Goal: Information Seeking & Learning: Find specific fact

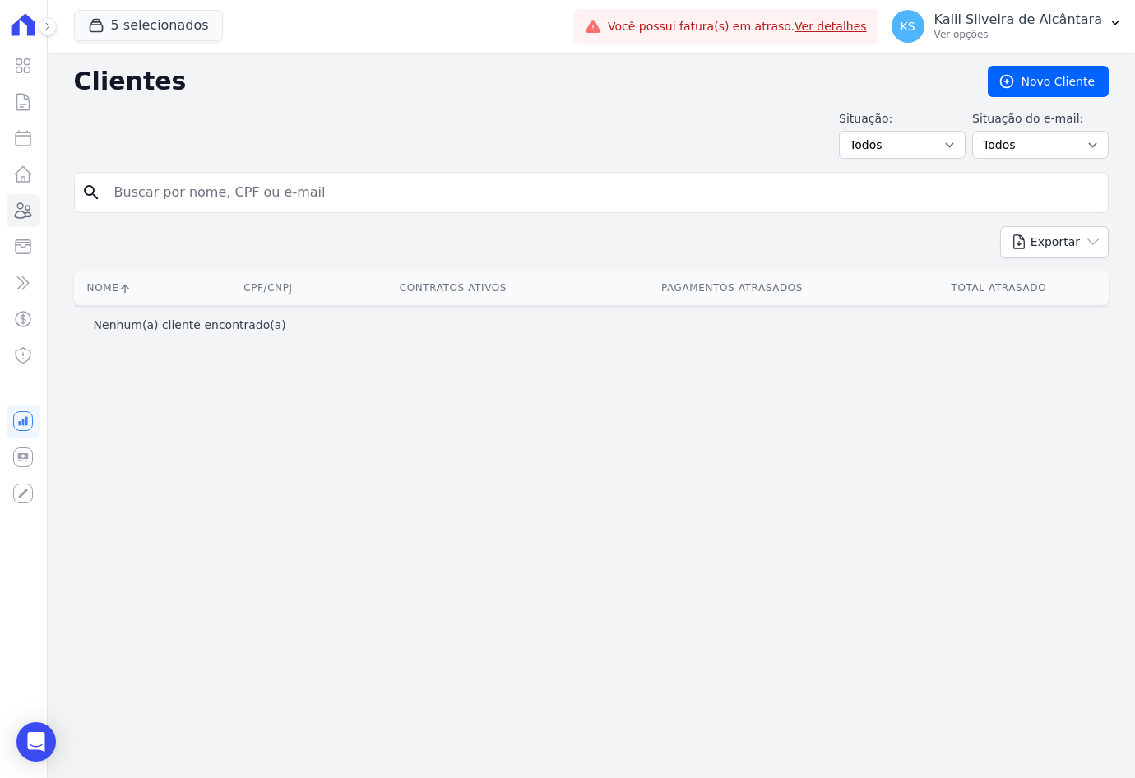
click at [212, 176] on input "search" at bounding box center [602, 192] width 997 height 33
type input "ritiele de a"
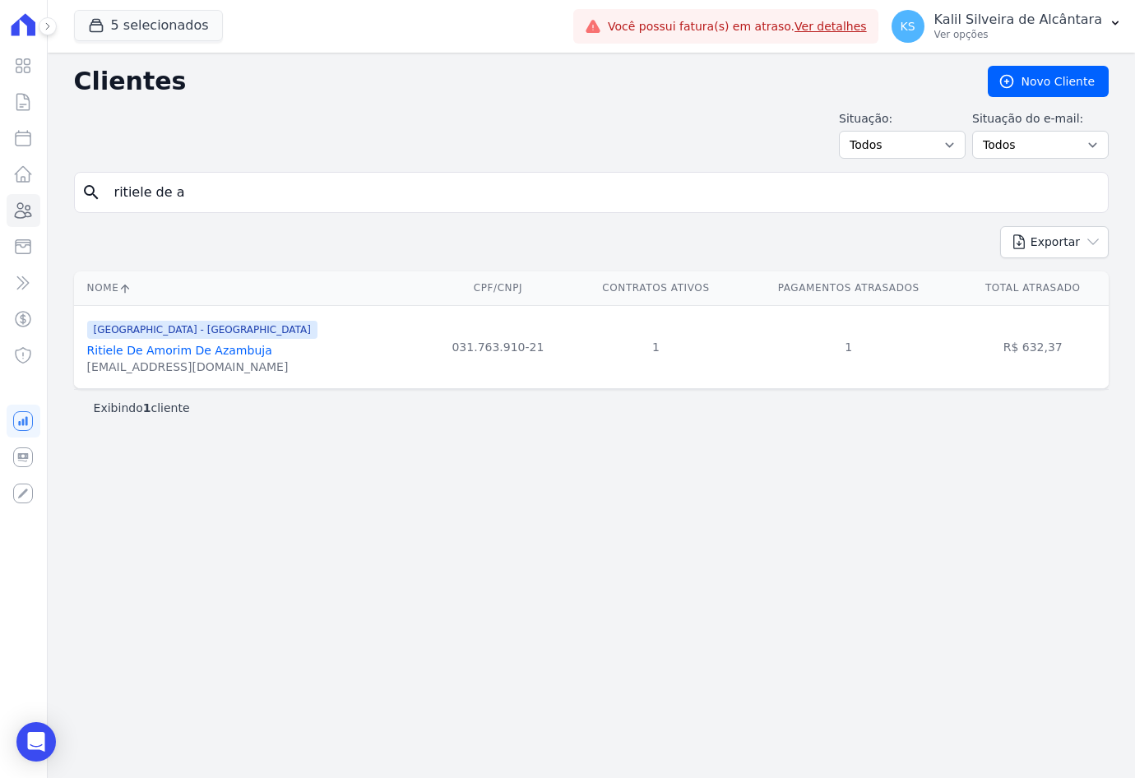
click at [196, 351] on link "Ritiele De Amorim De Azambuja" at bounding box center [179, 350] width 185 height 13
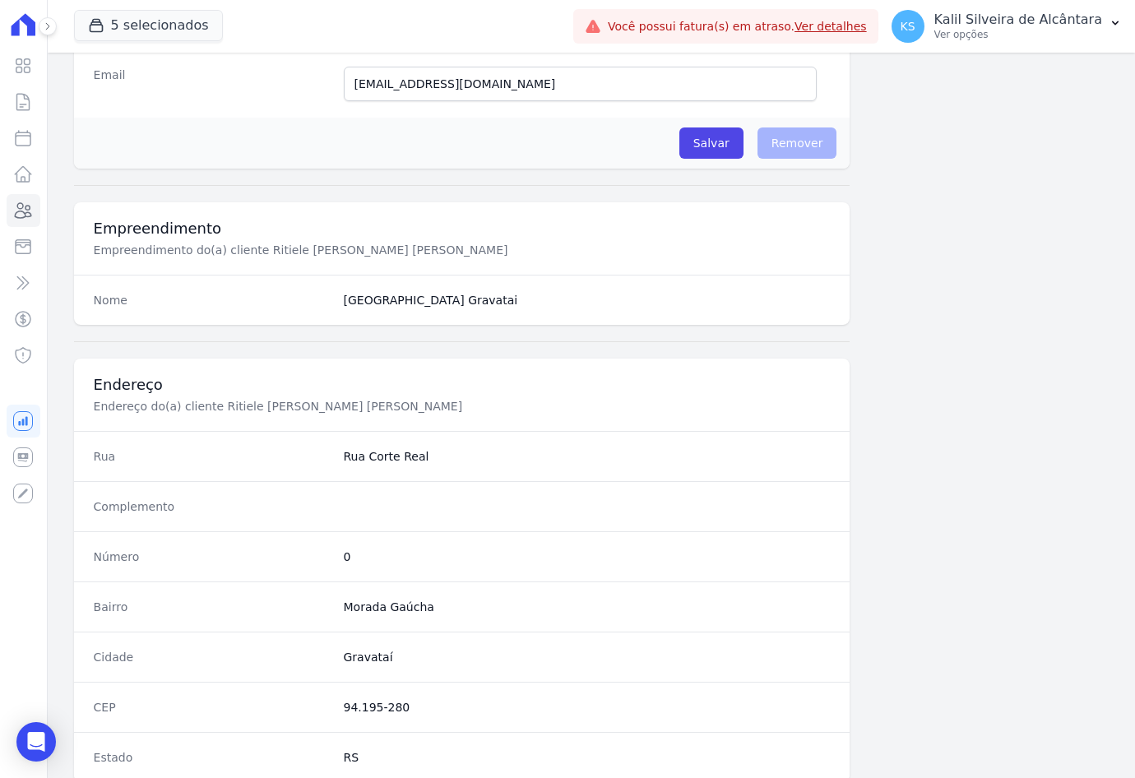
scroll to position [761, 0]
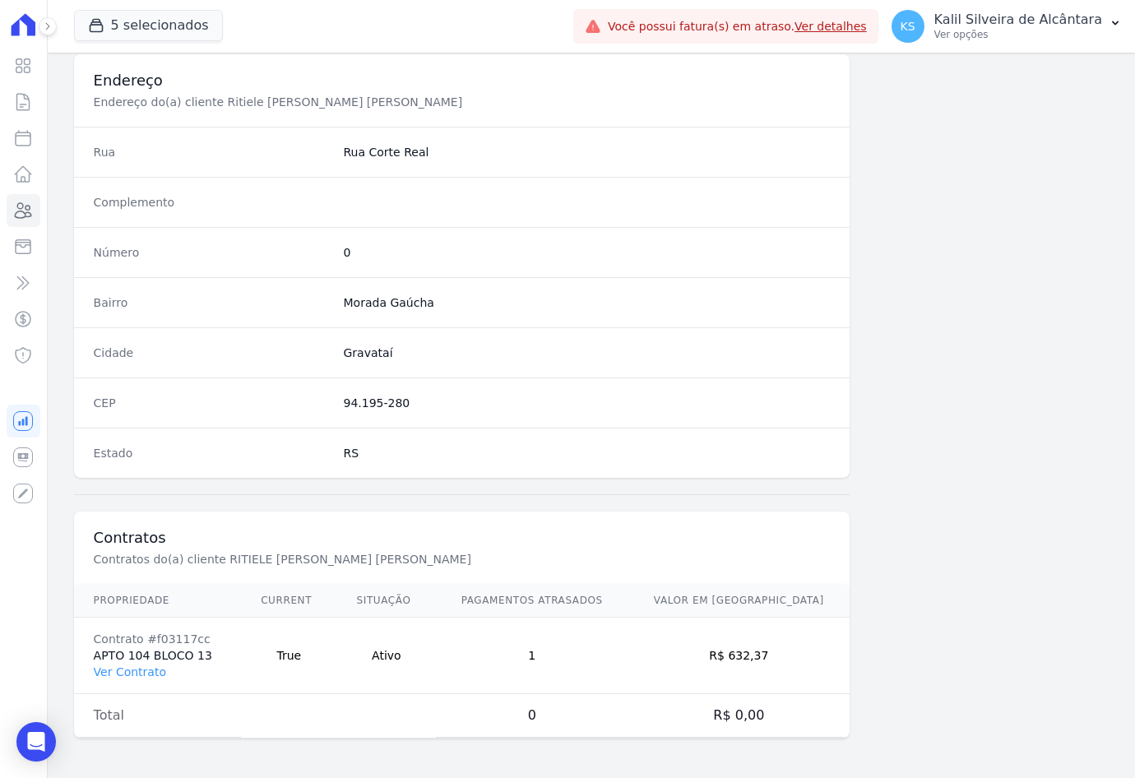
click at [129, 663] on td "Contrato #f03117cc APTO 104 BLOCO 13 Ver Contrato" at bounding box center [158, 656] width 168 height 76
click at [139, 678] on link "Ver Contrato" at bounding box center [130, 671] width 72 height 13
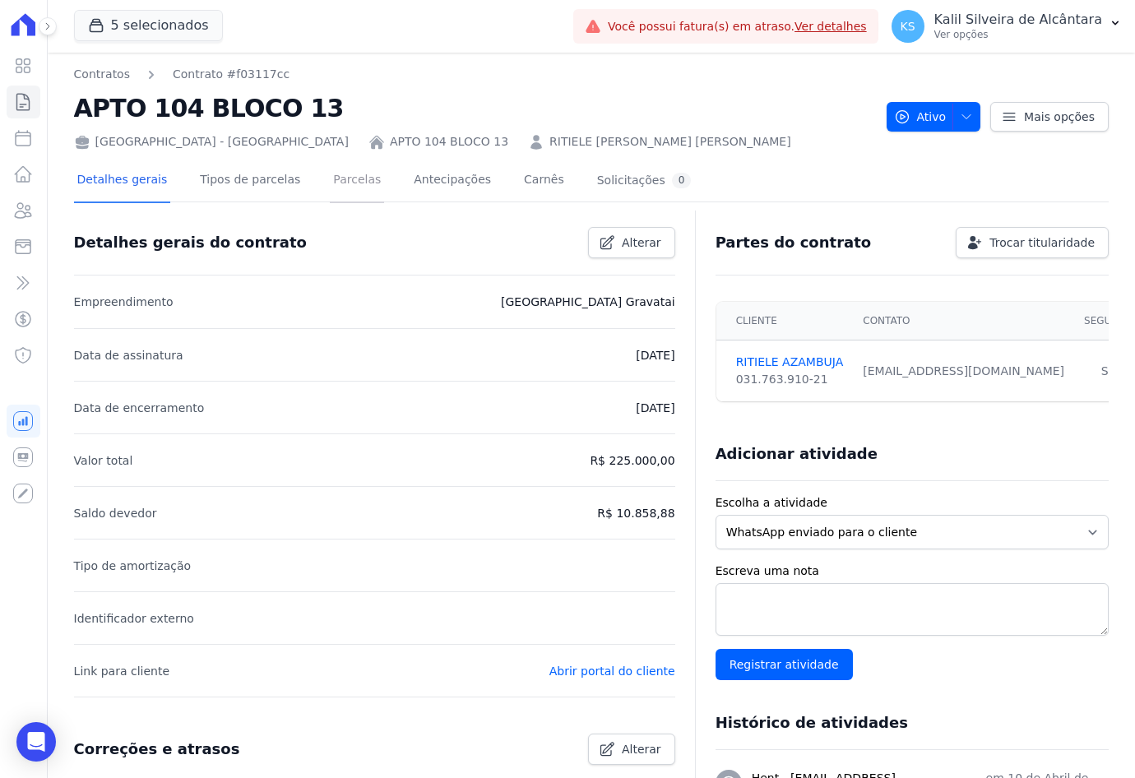
click at [330, 196] on link "Parcelas" at bounding box center [357, 182] width 54 height 44
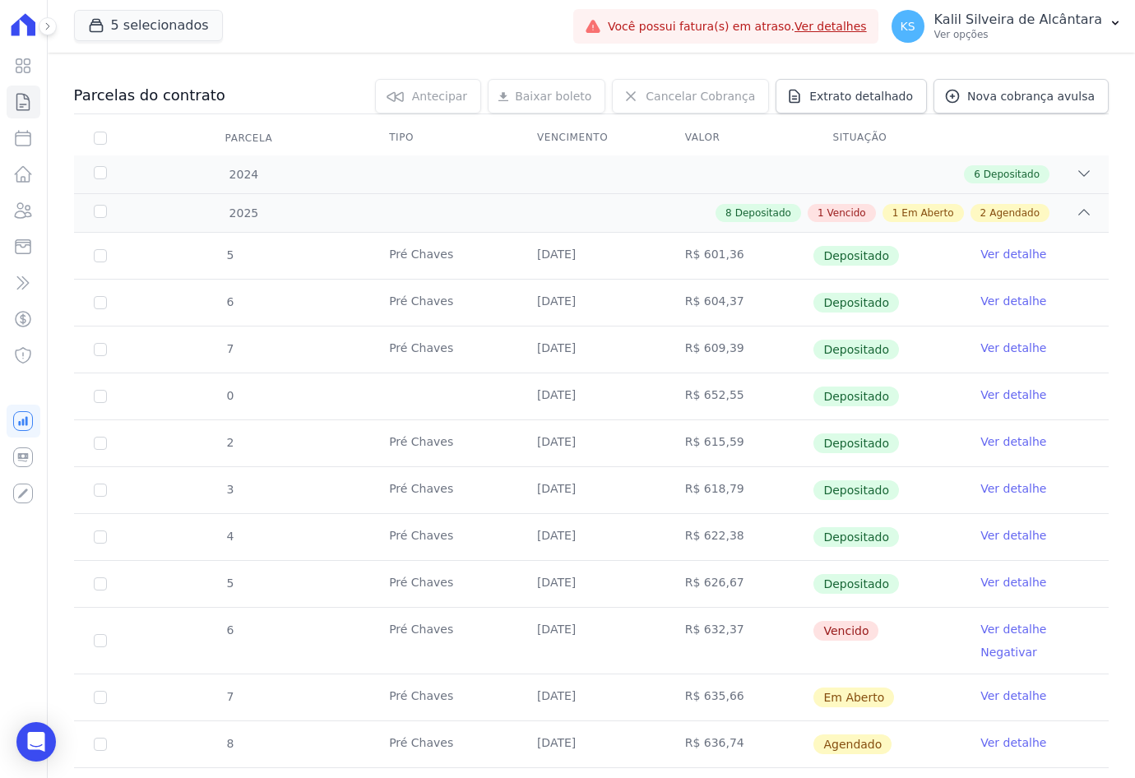
scroll to position [316, 0]
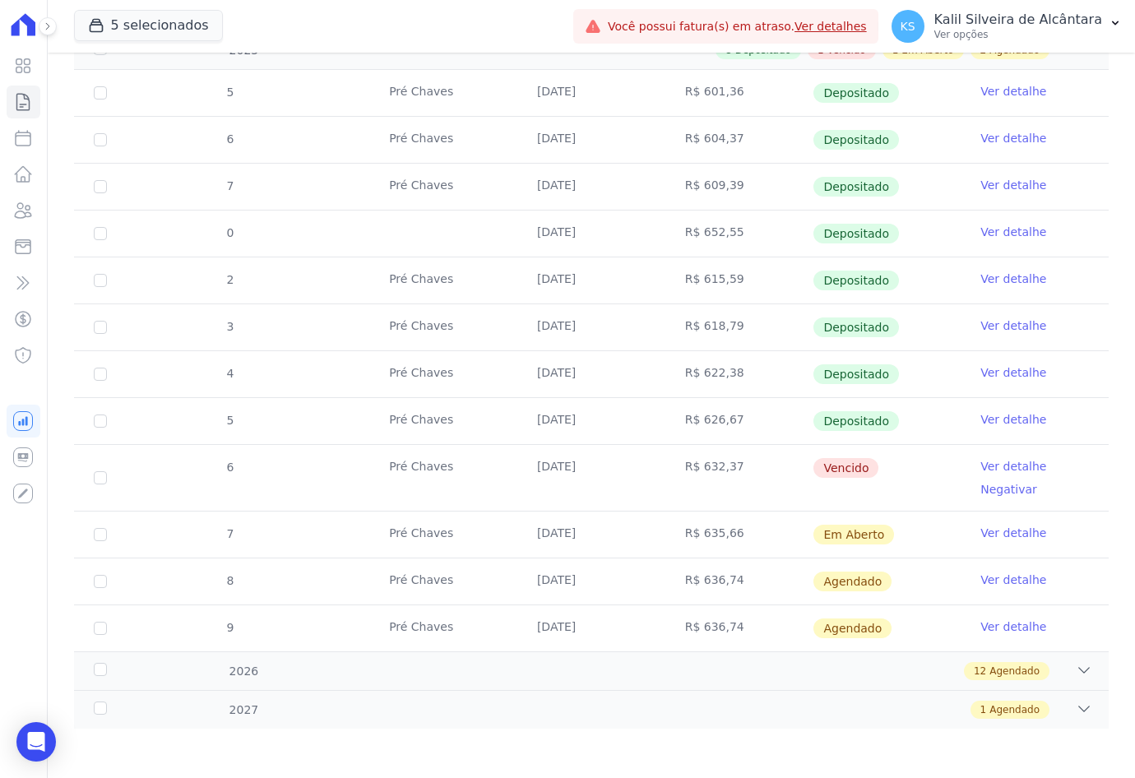
click at [1001, 461] on link "Ver detalhe" at bounding box center [1013, 466] width 66 height 16
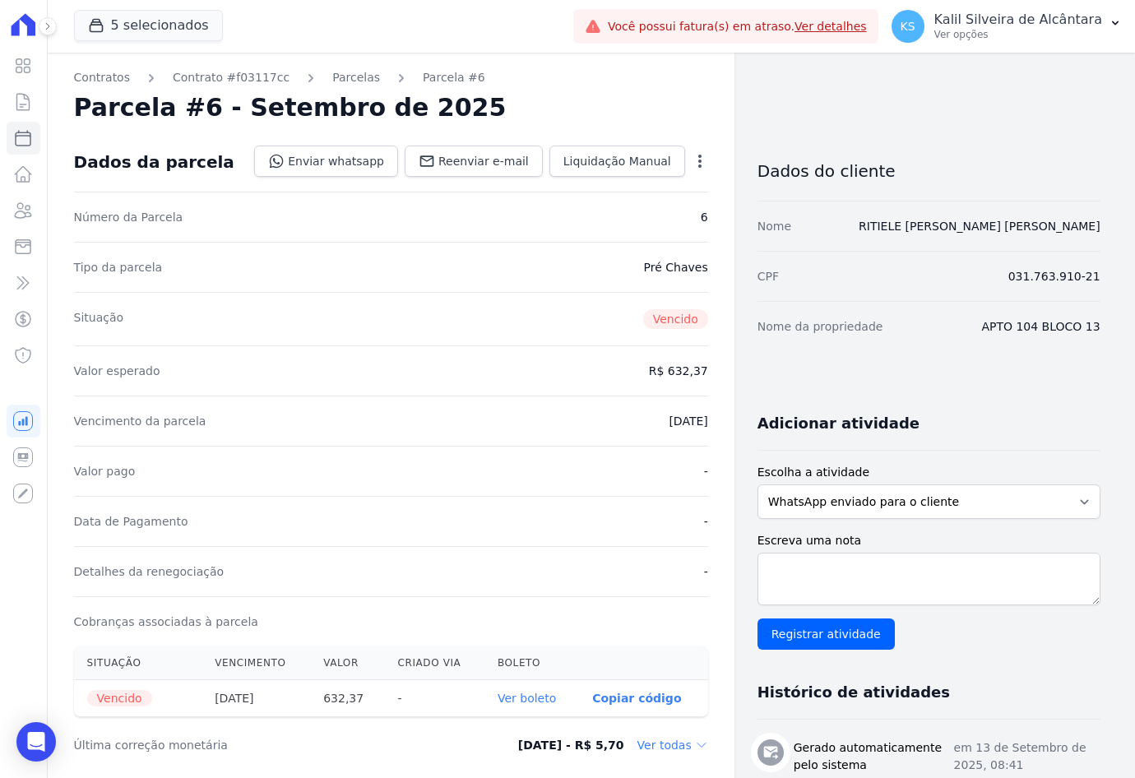
click at [1005, 469] on label "Escolha a atividade" at bounding box center [928, 472] width 343 height 17
click at [1005, 484] on select "WhatsApp enviado para o cliente Adicionar um comentário Ligação feita para o cl…" at bounding box center [928, 501] width 343 height 35
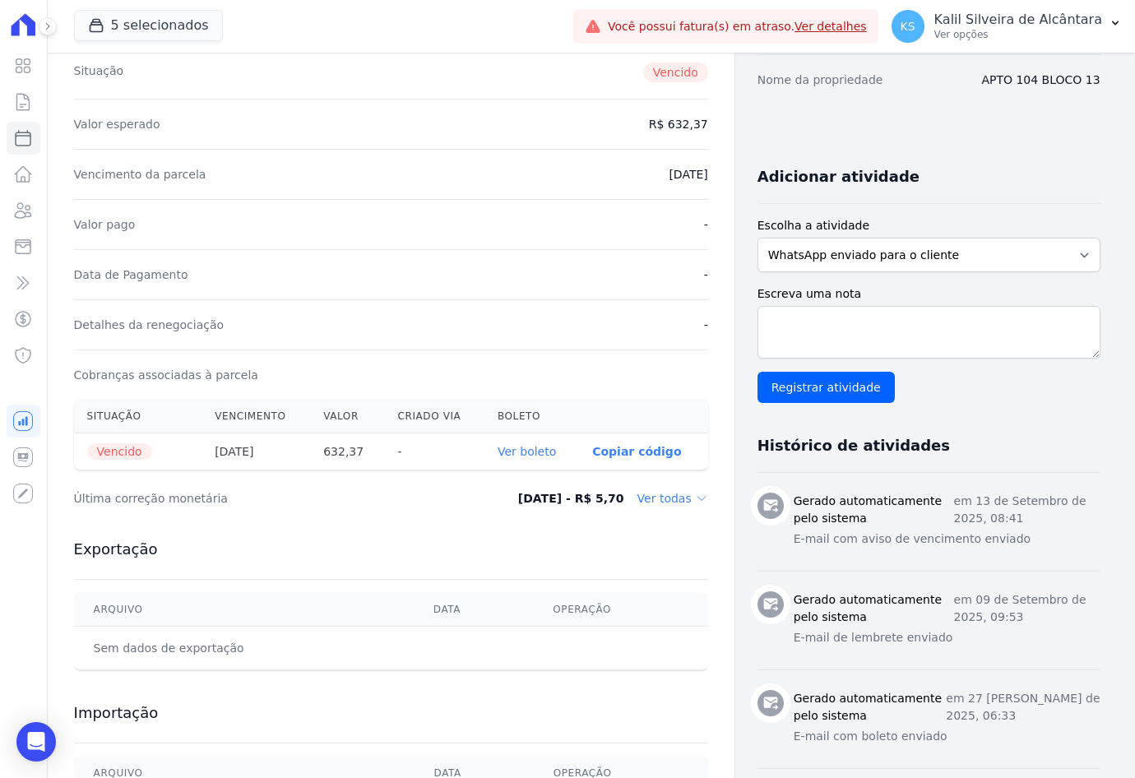
click at [544, 447] on link "Ver boleto" at bounding box center [526, 451] width 58 height 13
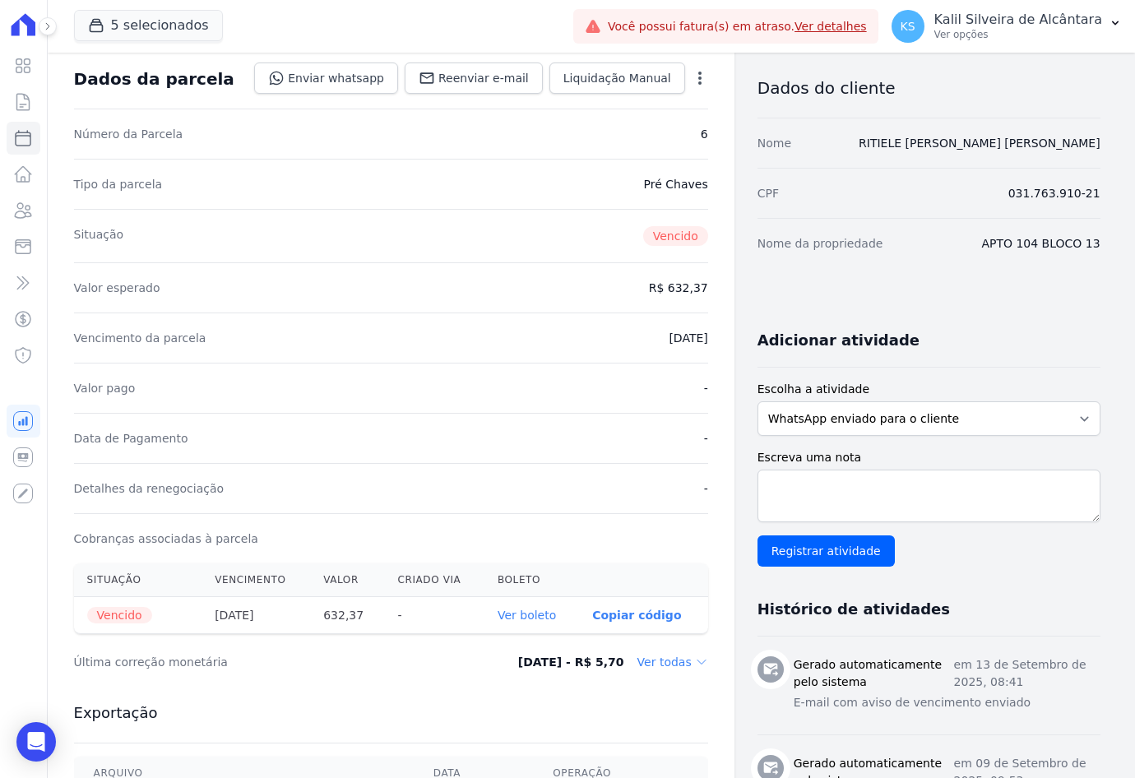
scroll to position [0, 0]
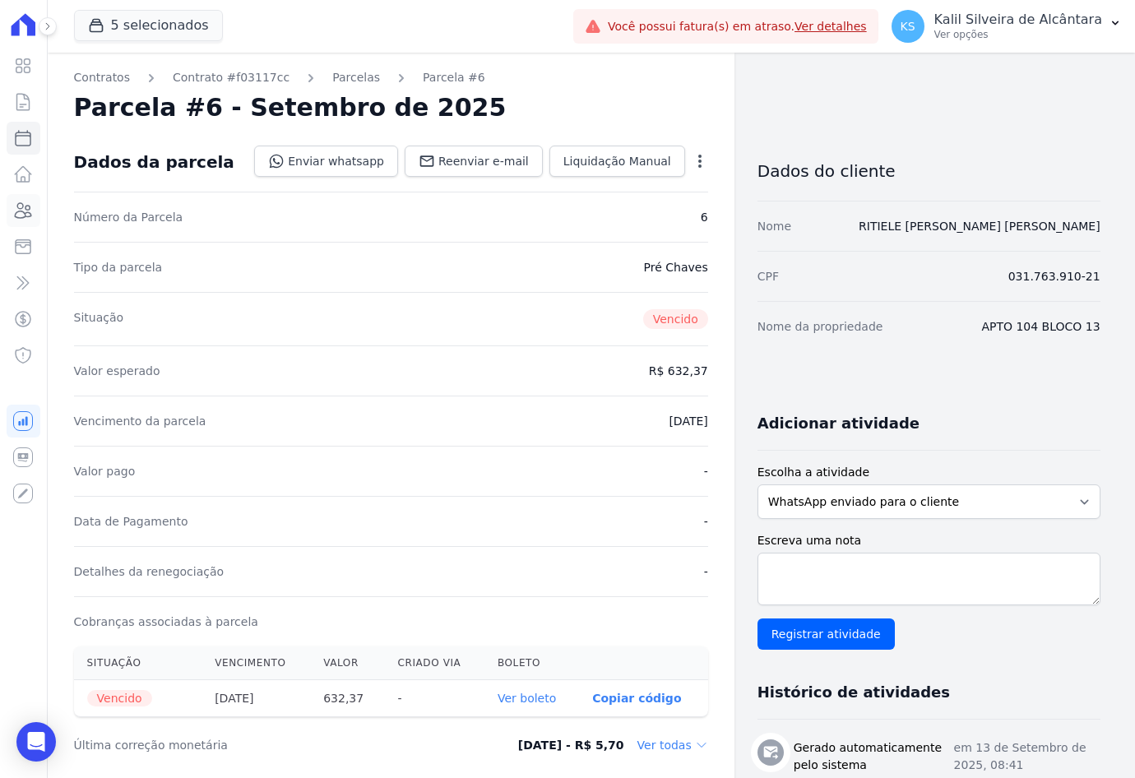
click at [34, 220] on link "Clientes" at bounding box center [24, 210] width 34 height 33
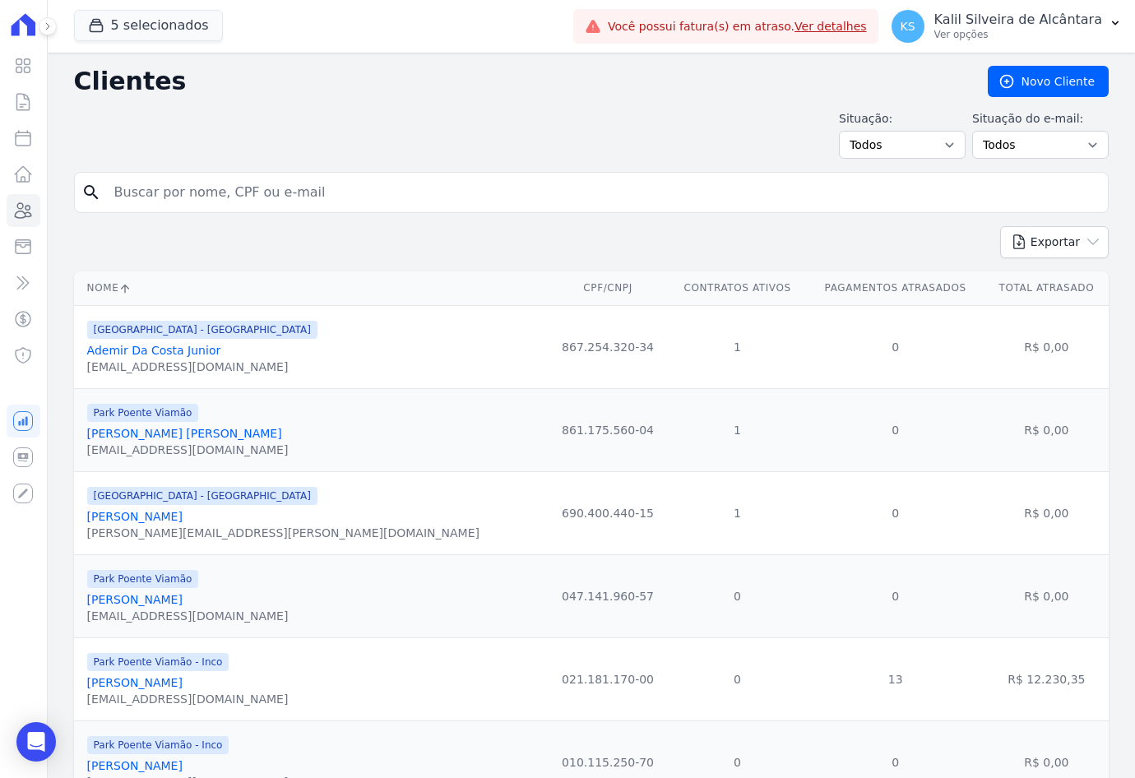
click at [204, 203] on input "search" at bounding box center [602, 192] width 997 height 33
type input "[PERSON_NAME]"
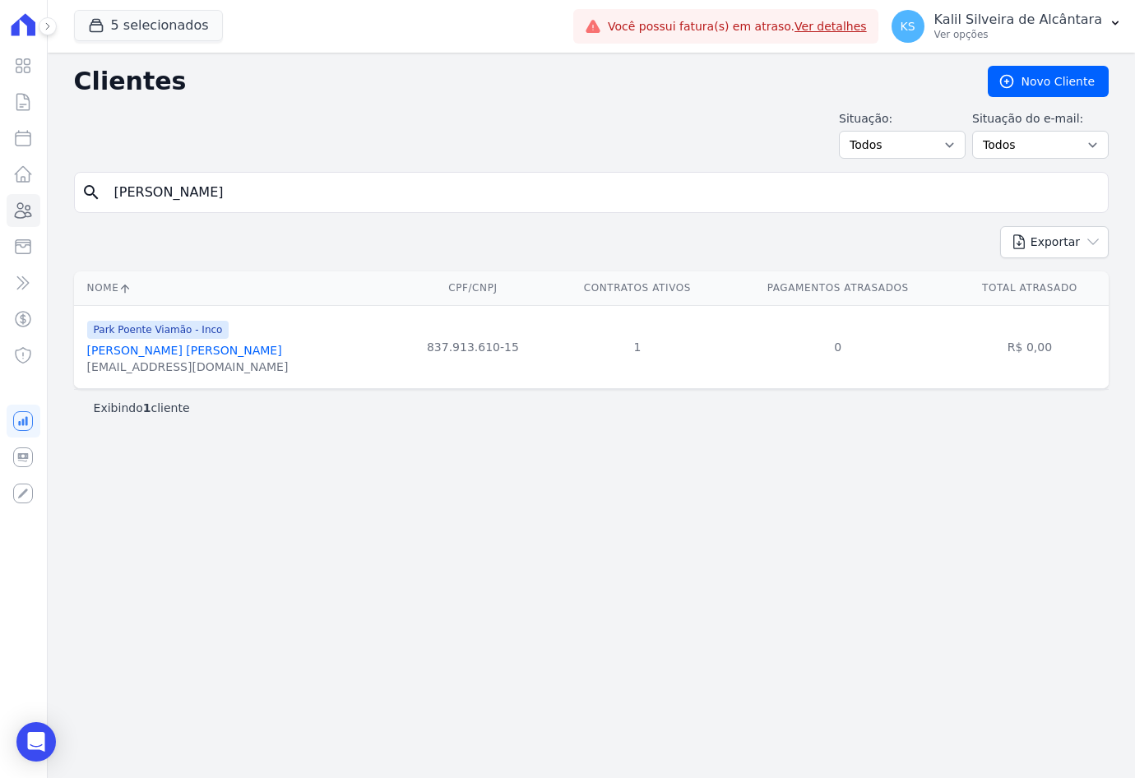
click at [179, 351] on link "[PERSON_NAME] [PERSON_NAME]" at bounding box center [184, 350] width 195 height 13
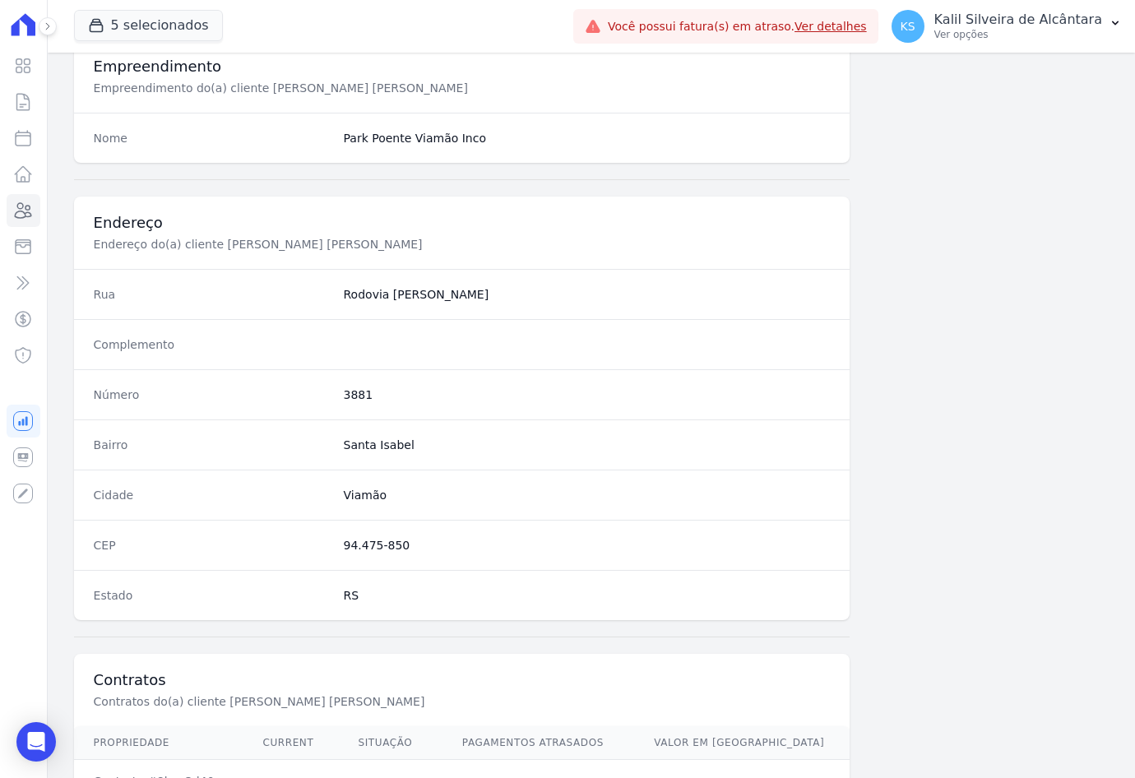
scroll to position [740, 0]
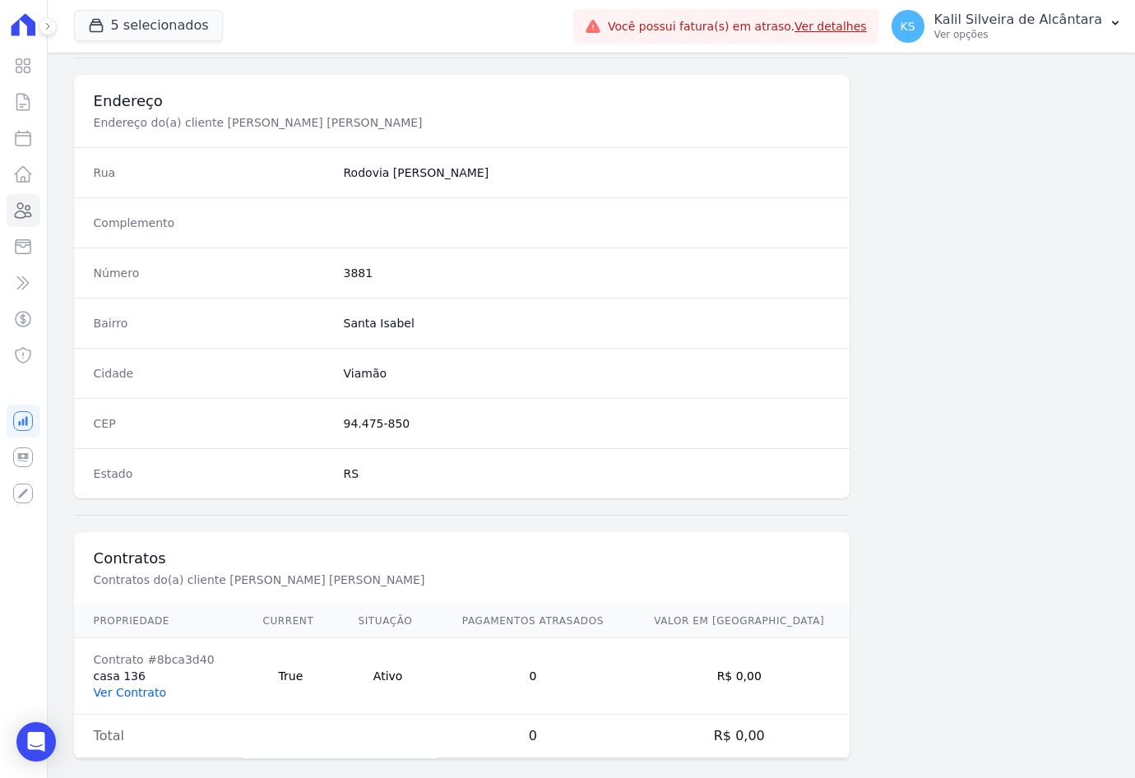
click at [137, 689] on link "Ver Contrato" at bounding box center [130, 692] width 72 height 13
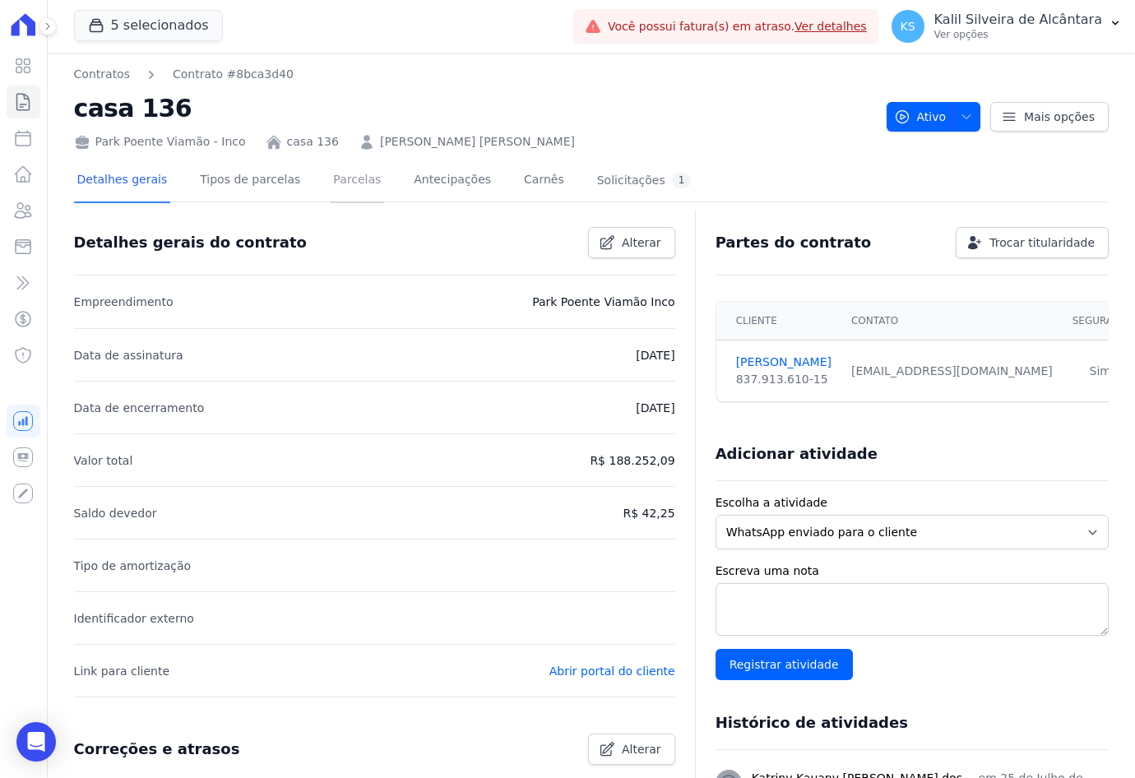
click at [335, 189] on link "Parcelas" at bounding box center [357, 182] width 54 height 44
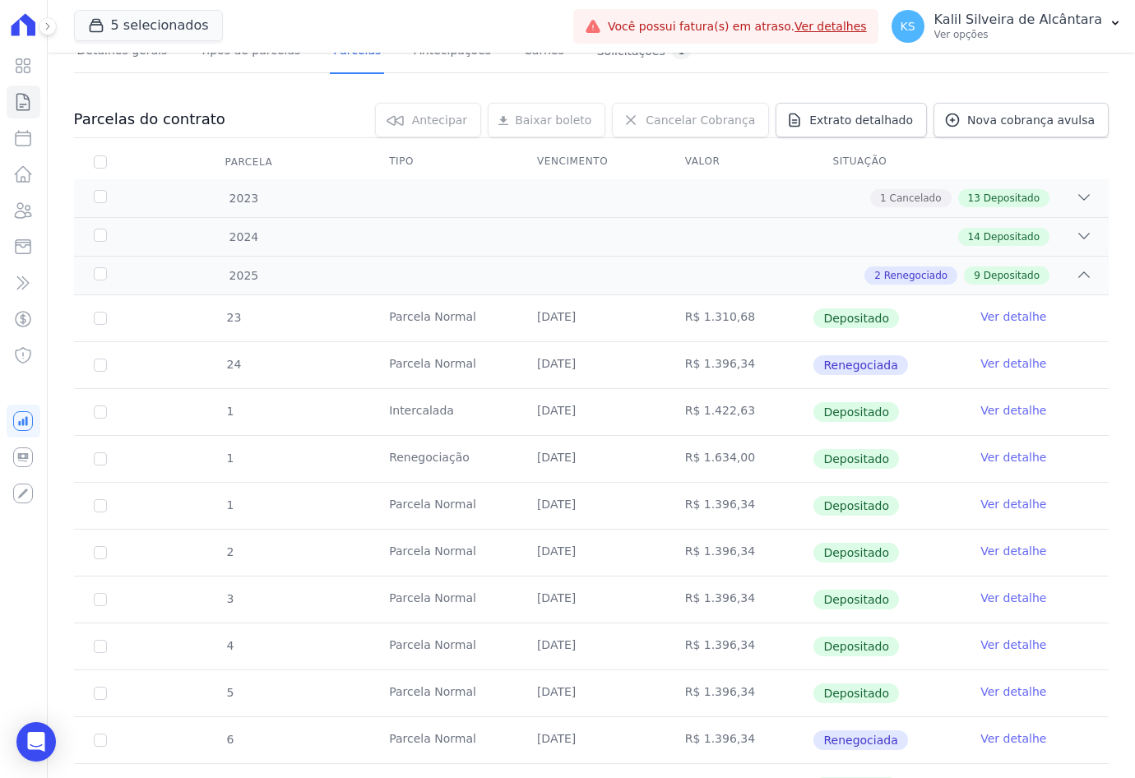
scroll to position [211, 0]
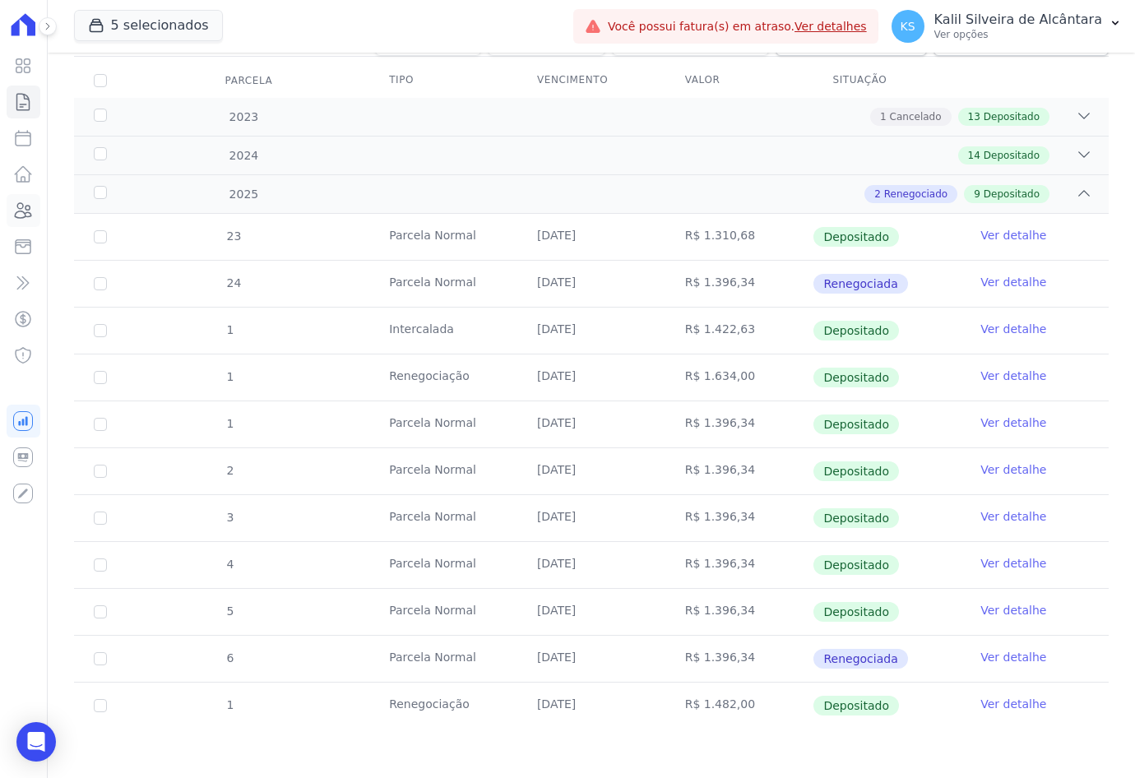
click at [21, 220] on link "Clientes" at bounding box center [24, 210] width 34 height 33
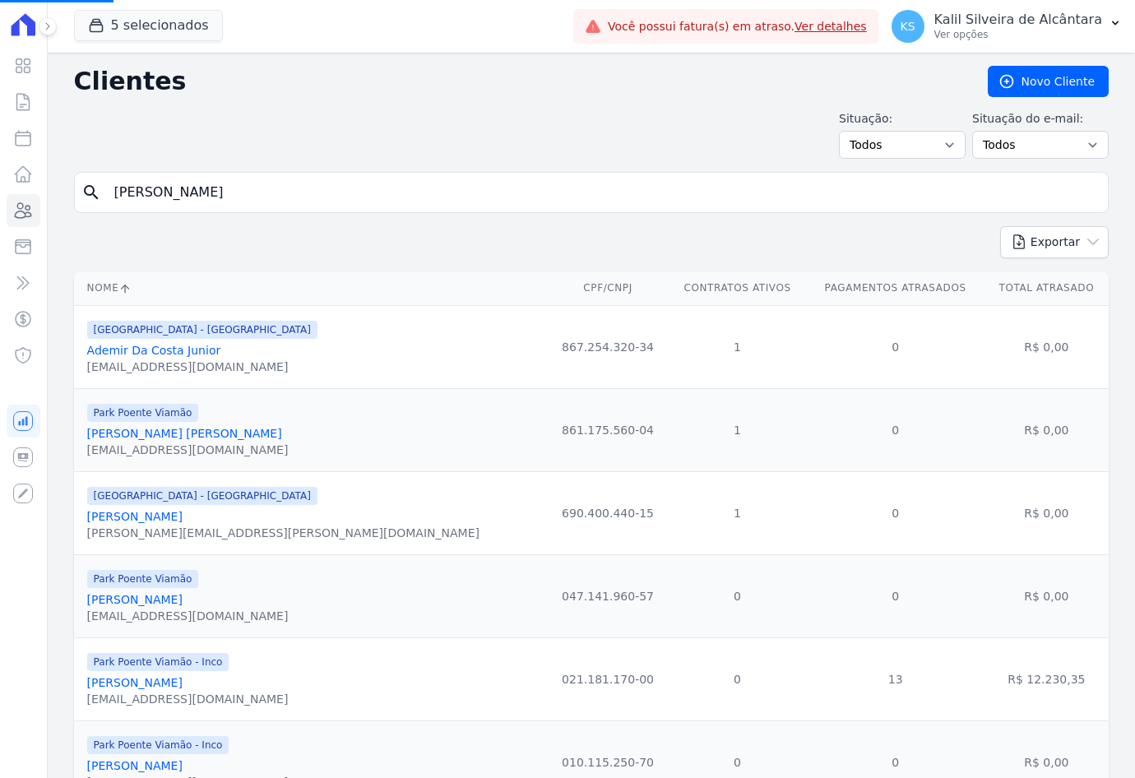
drag, startPoint x: 251, startPoint y: 201, endPoint x: -16, endPoint y: 191, distance: 266.6
click at [0, 191] on html "Visão Geral Contratos [GEOGRAPHIC_DATA] Lotes Clientes Minha Carteira Transferê…" at bounding box center [567, 389] width 1135 height 778
paste input "Meu nome [PERSON_NAME]"
type input "Meu nome [PERSON_NAME]"
click at [229, 182] on input "search" at bounding box center [602, 192] width 997 height 33
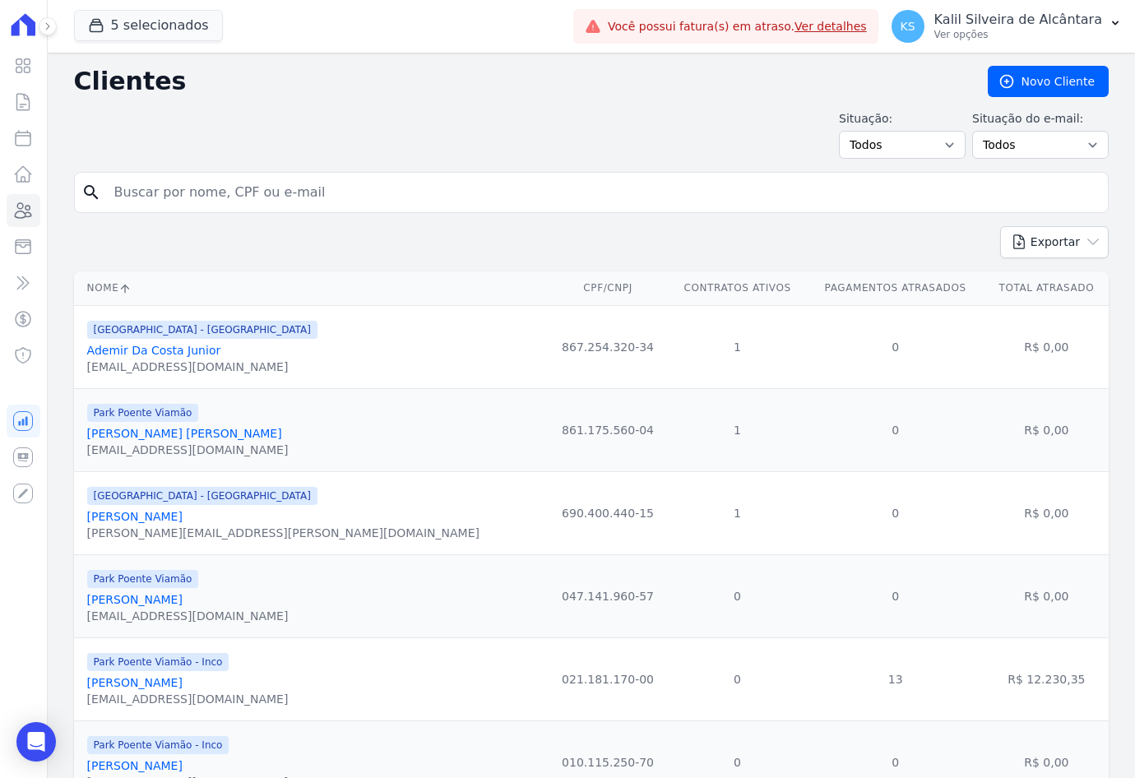
paste input "[PERSON_NAME] [PERSON_NAME]"
type input "[PERSON_NAME] [PERSON_NAME]"
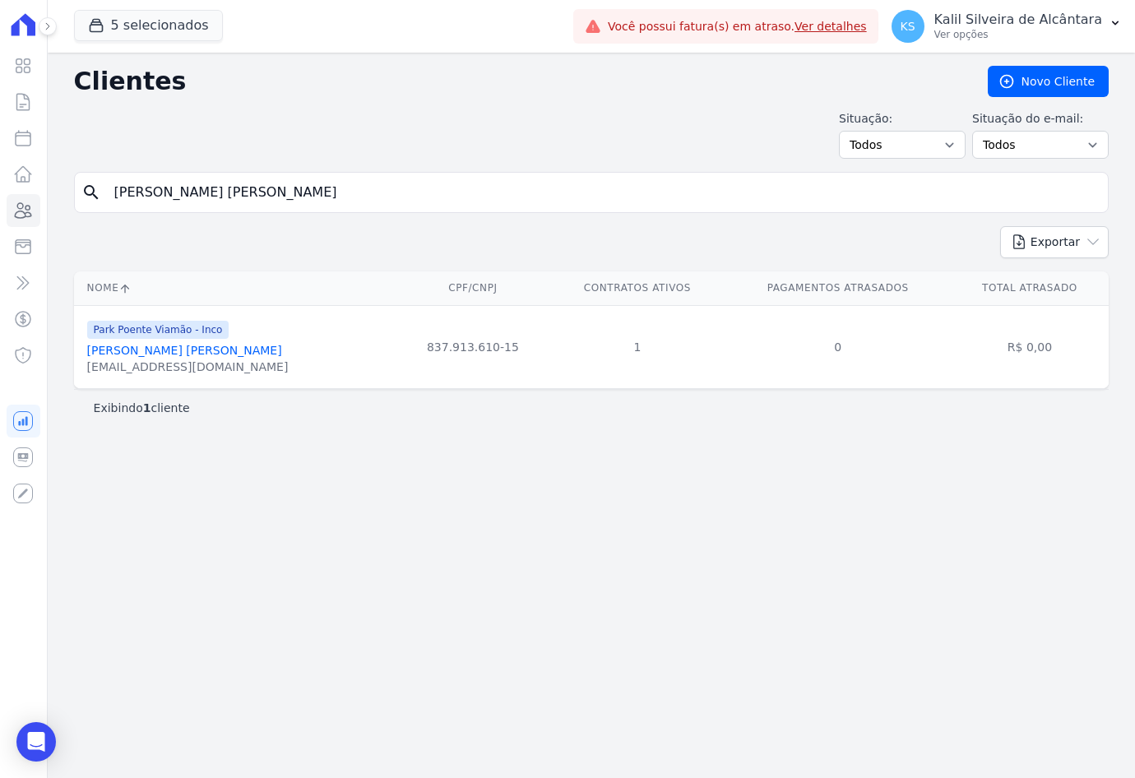
click at [181, 348] on link "[PERSON_NAME] [PERSON_NAME]" at bounding box center [184, 350] width 195 height 13
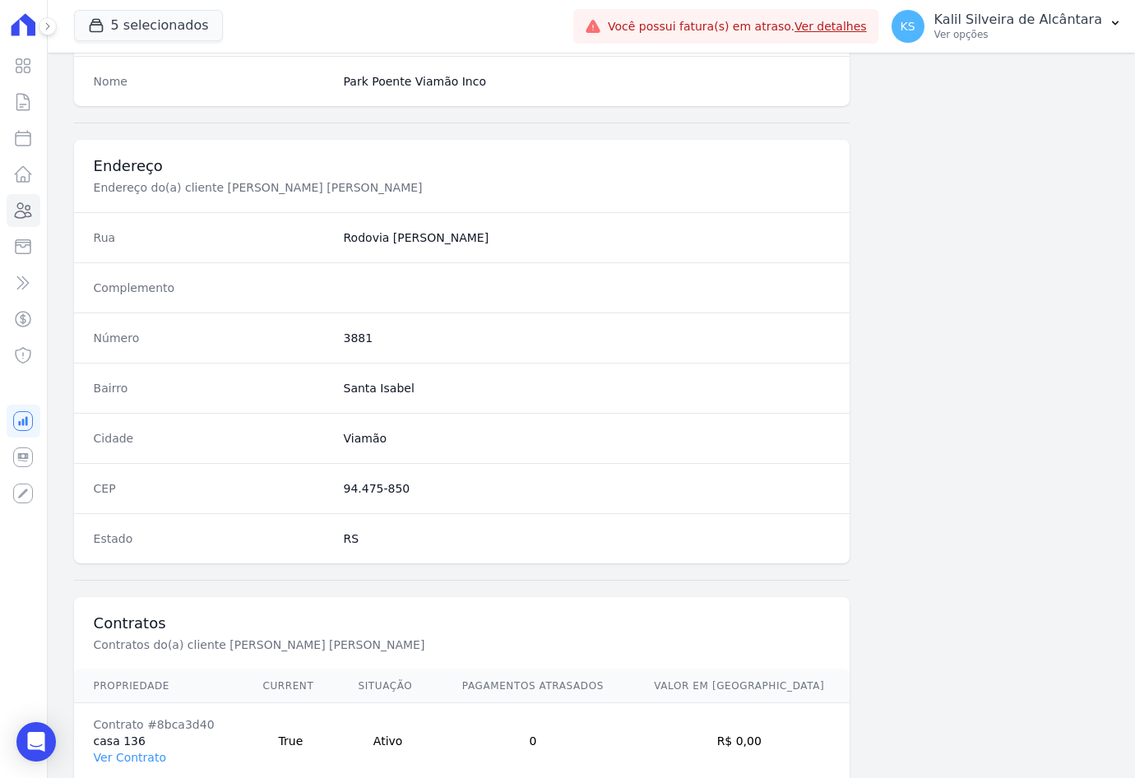
scroll to position [761, 0]
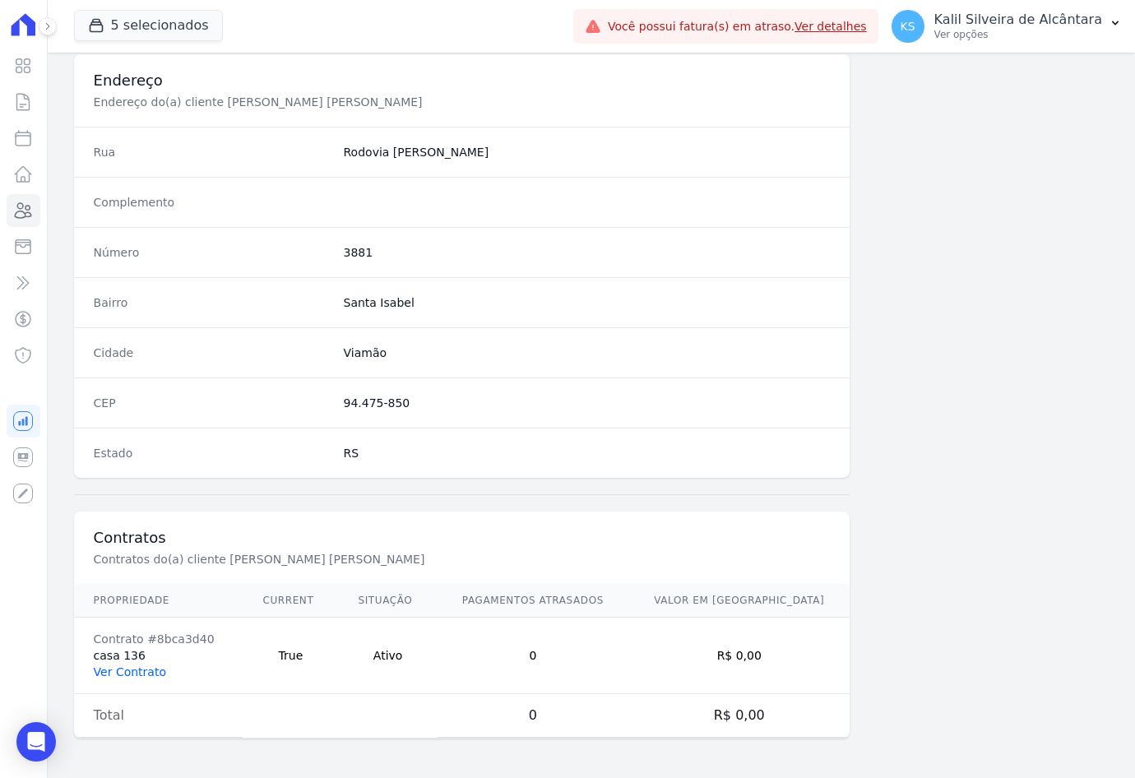
click at [113, 665] on link "Ver Contrato" at bounding box center [130, 671] width 72 height 13
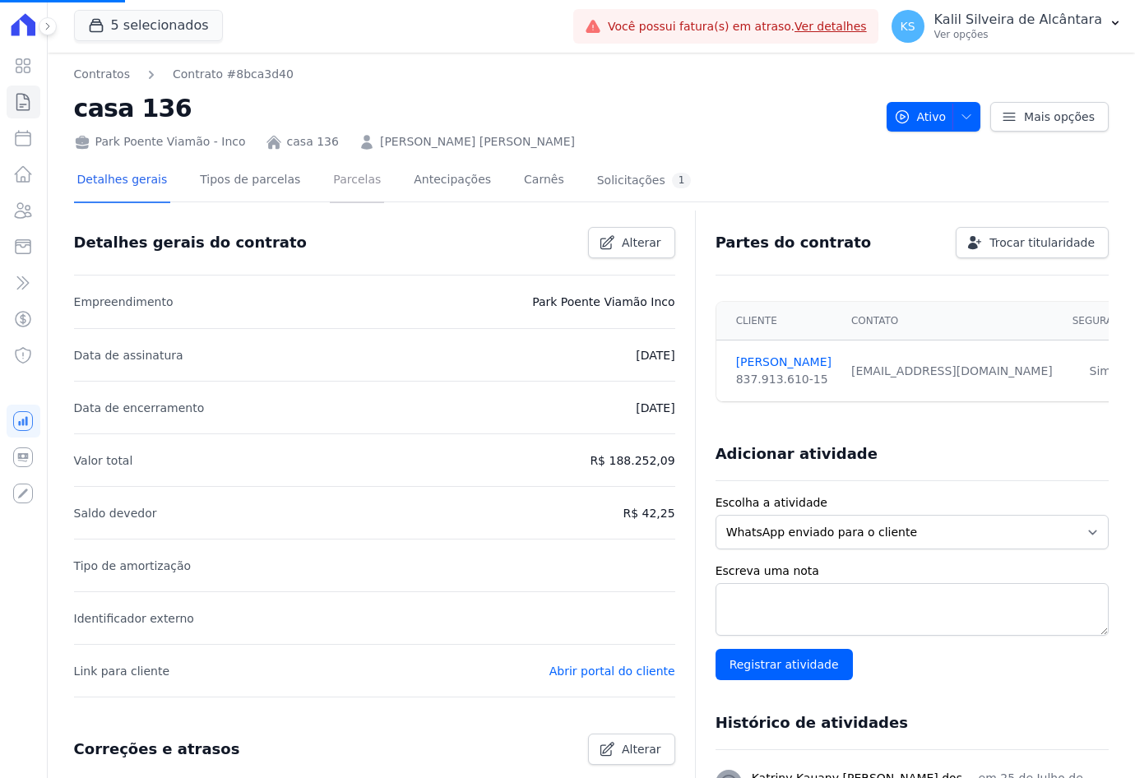
click at [330, 192] on link "Parcelas" at bounding box center [357, 182] width 54 height 44
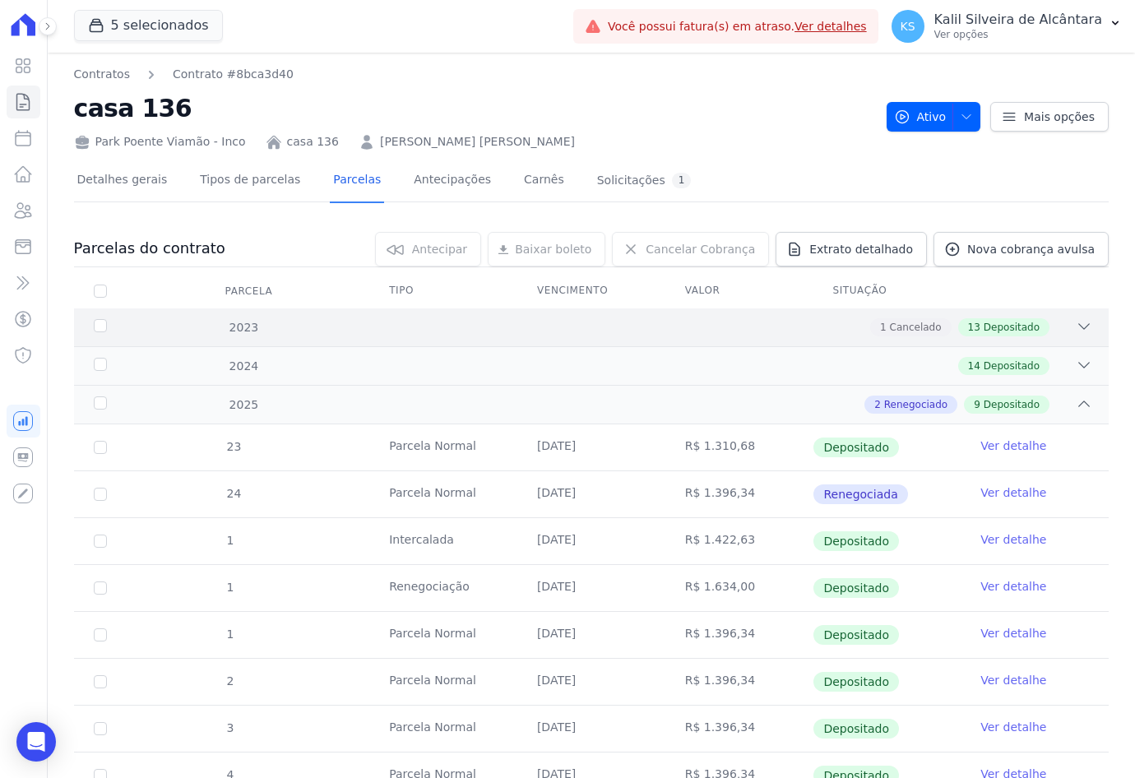
click at [349, 329] on div "1 Cancelado 13 Depositado" at bounding box center [642, 327] width 900 height 18
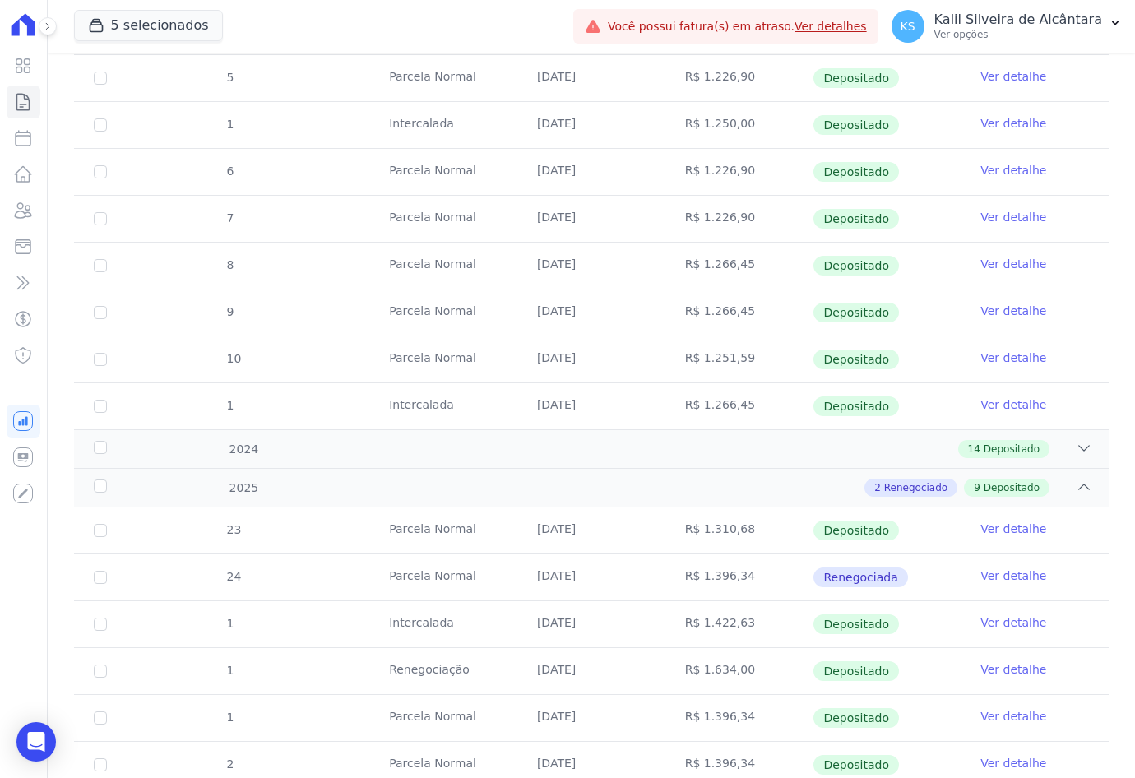
scroll to position [867, 0]
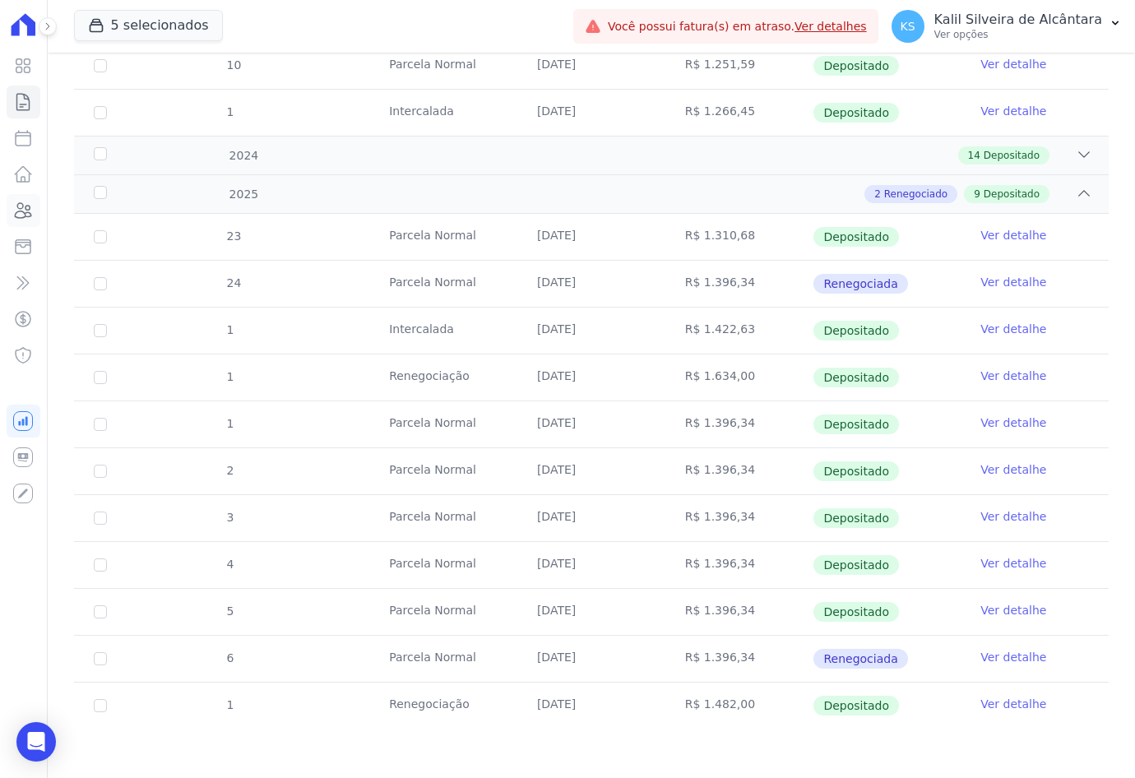
click at [16, 195] on link "Clientes" at bounding box center [24, 210] width 34 height 33
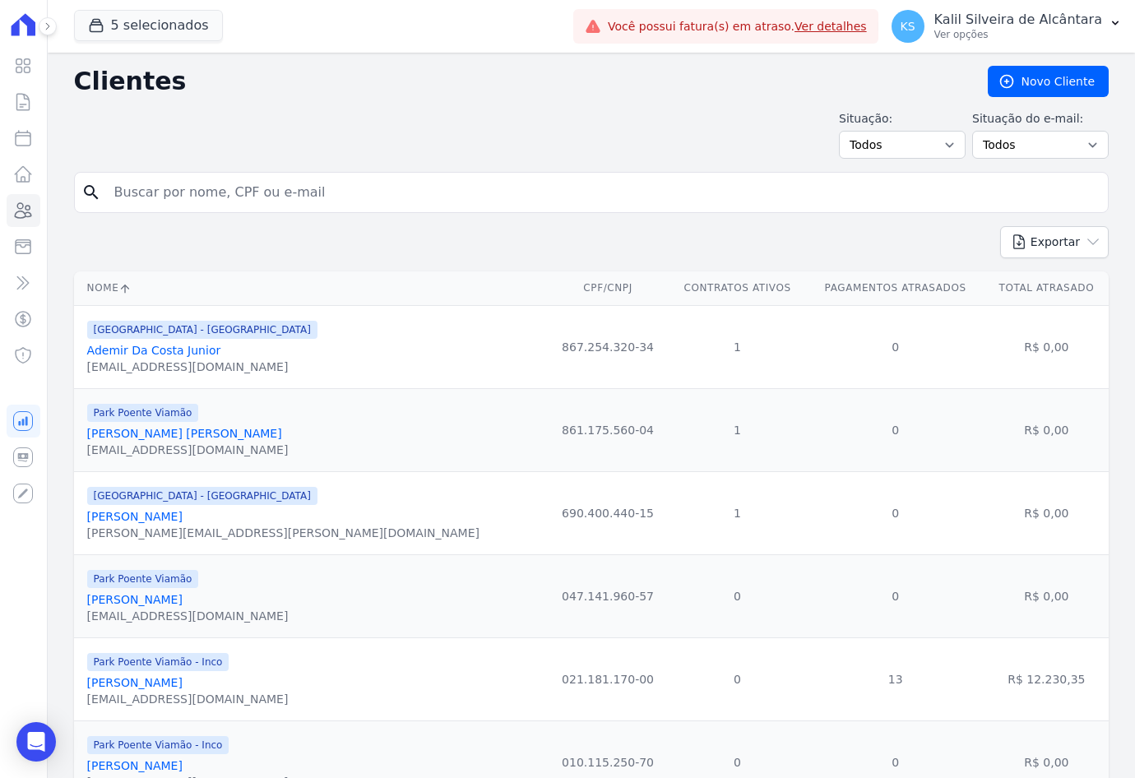
click at [246, 178] on input "search" at bounding box center [602, 192] width 997 height 33
paste input "[PERSON_NAME] Dos [PERSON_NAME]"
type input "[PERSON_NAME] Dos [PERSON_NAME]"
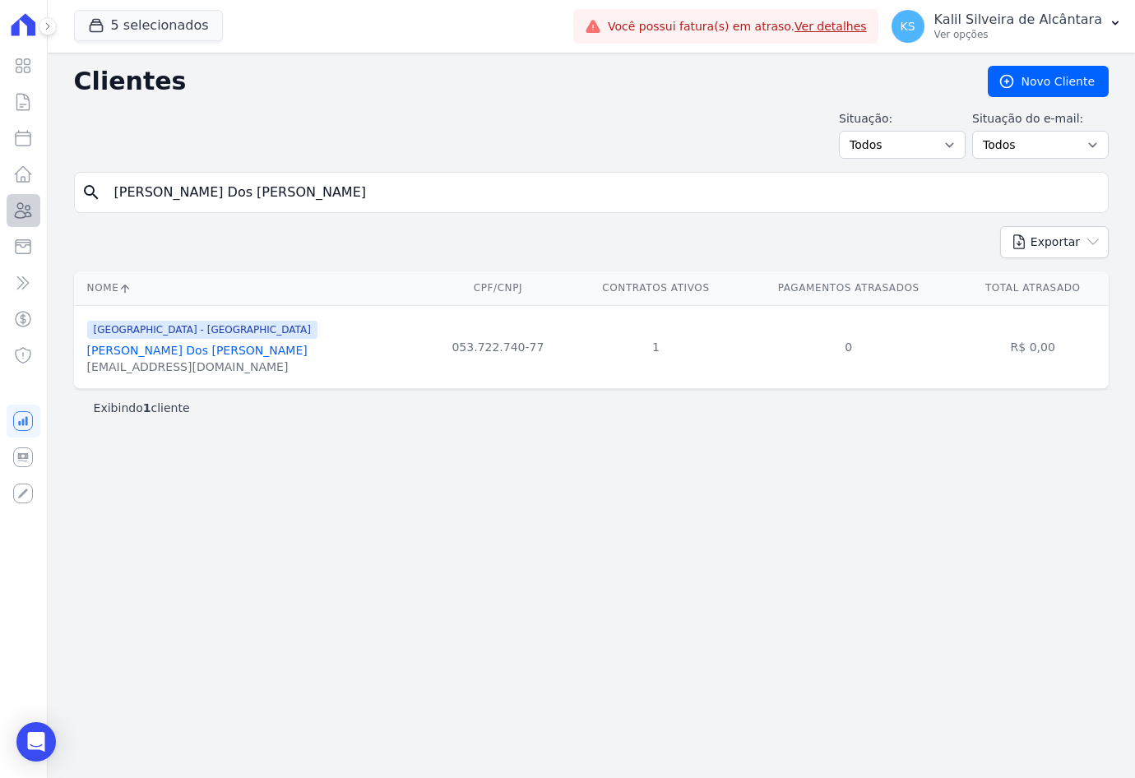
drag, startPoint x: 349, startPoint y: 206, endPoint x: 13, endPoint y: 213, distance: 335.6
click at [13, 213] on div "Visão Geral Contratos [GEOGRAPHIC_DATA] Lotes Clientes Minha Carteira Transferê…" at bounding box center [567, 389] width 1135 height 778
paste input "[PERSON_NAME] Dos [PERSON_NAME] Portal"
type input "[PERSON_NAME] Dos [PERSON_NAME] Portal"
click at [335, 201] on input "[PERSON_NAME] Dos [PERSON_NAME] Portal" at bounding box center [602, 192] width 997 height 33
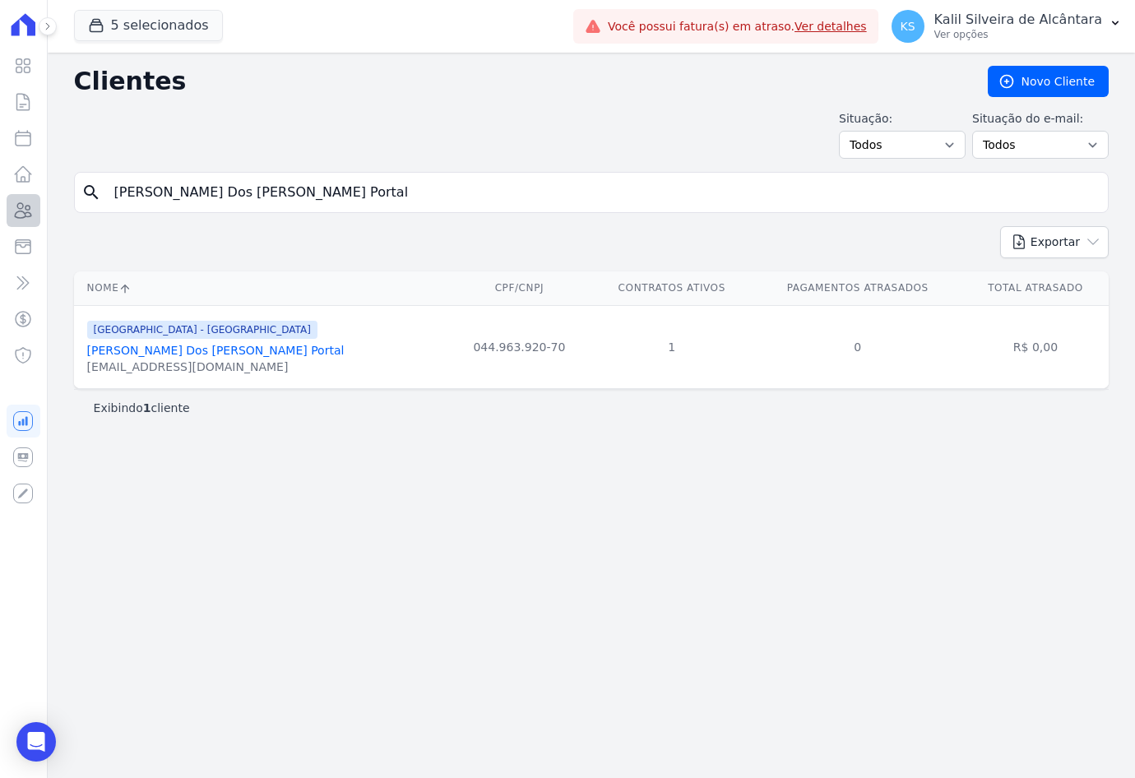
drag, startPoint x: 335, startPoint y: 201, endPoint x: 34, endPoint y: 201, distance: 301.8
click at [52, 201] on div "Clientes [GEOGRAPHIC_DATA] Situação: Todos Adimplentes Inadimplentes Situação d…" at bounding box center [591, 415] width 1087 height 725
paste input "[PERSON_NAME]"
type input "[PERSON_NAME]"
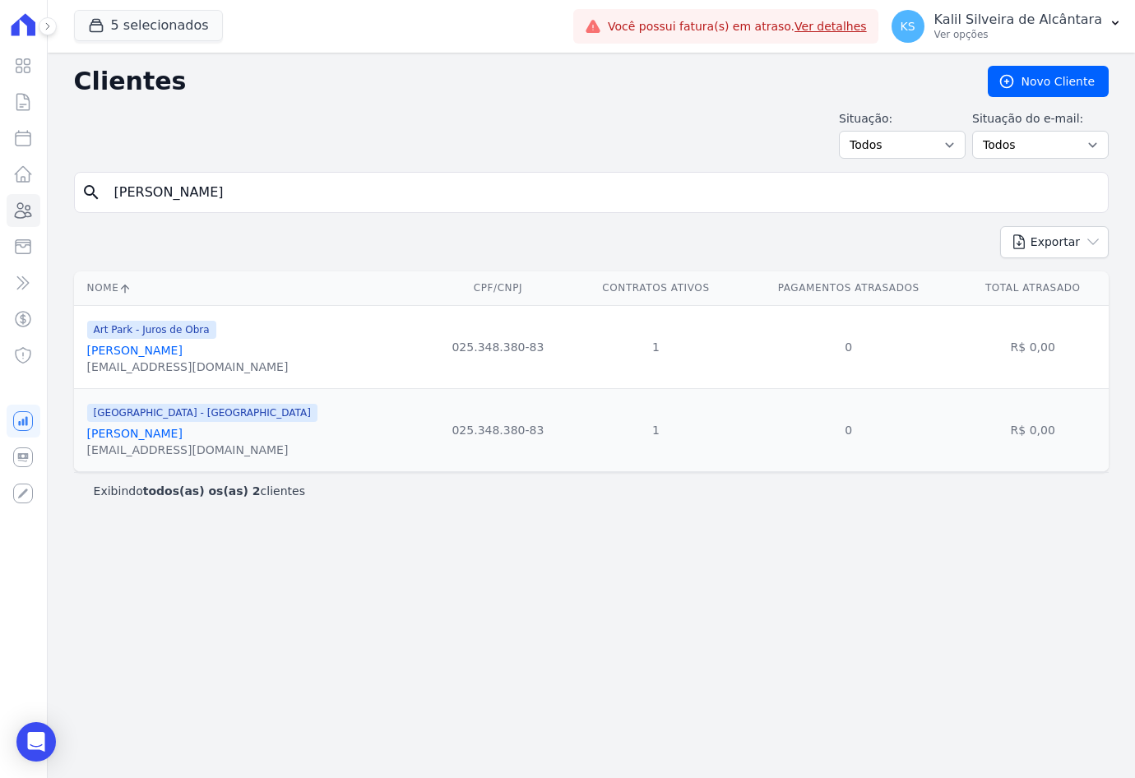
click at [165, 350] on link "[PERSON_NAME]" at bounding box center [134, 350] width 95 height 13
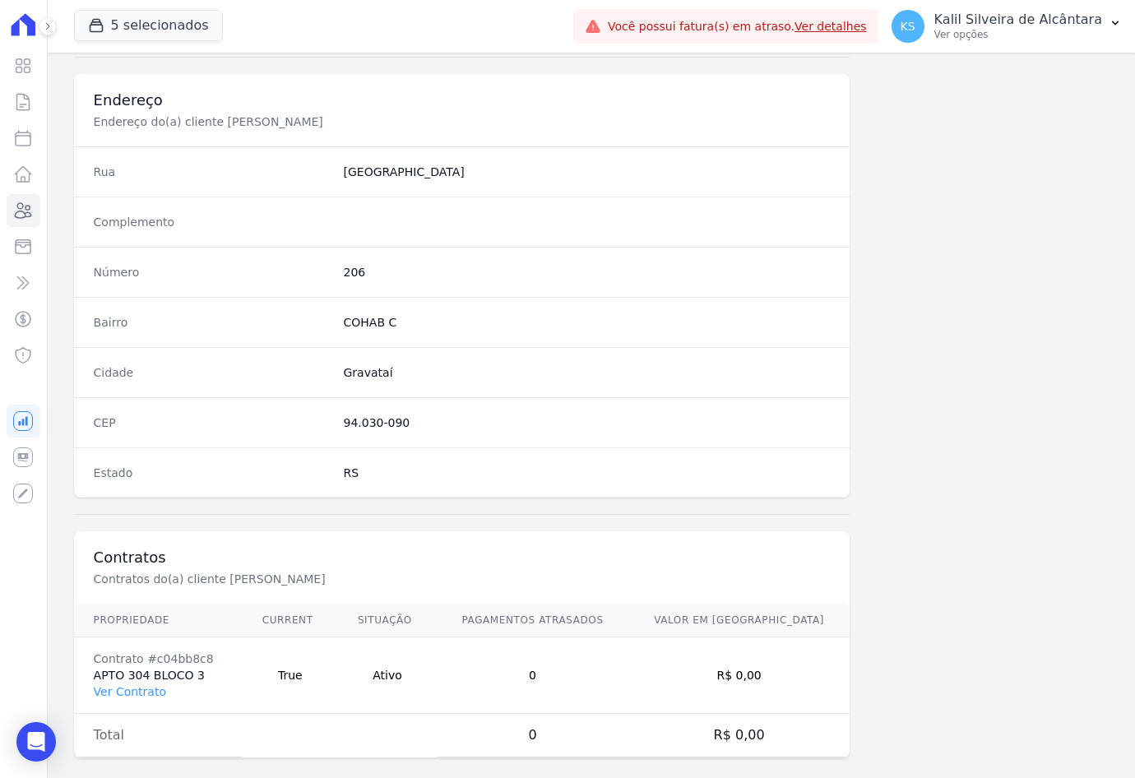
scroll to position [761, 0]
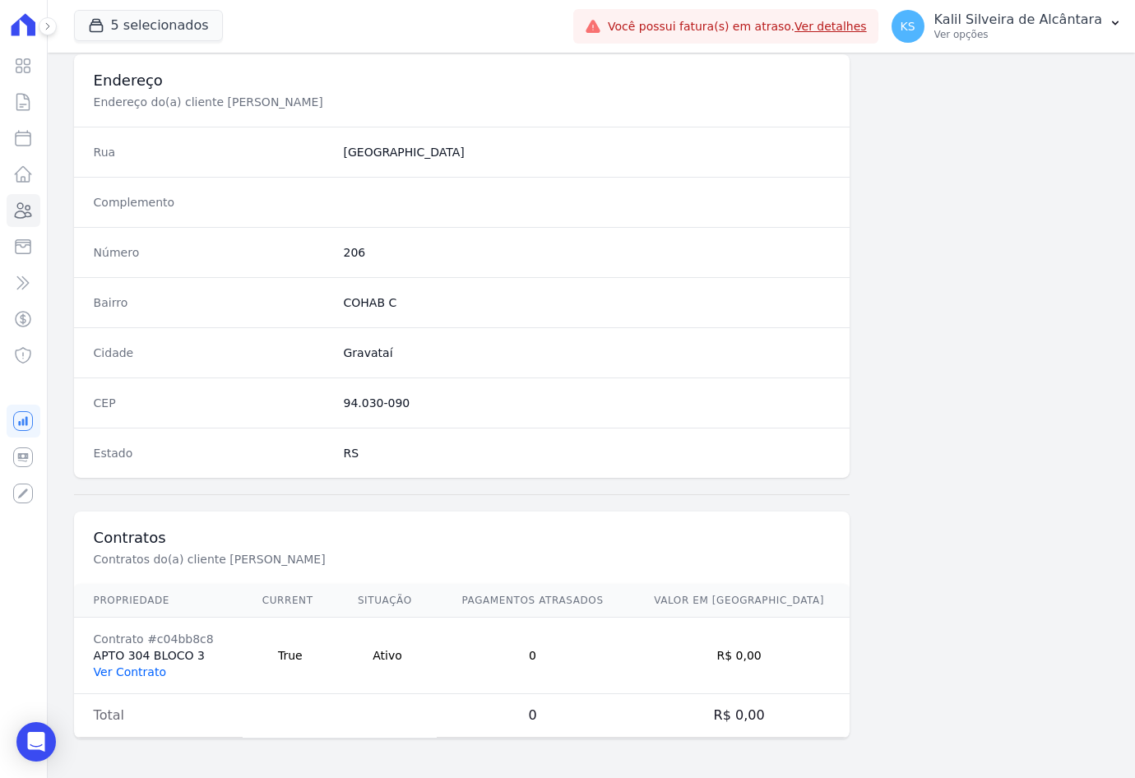
click at [141, 677] on link "Ver Contrato" at bounding box center [130, 671] width 72 height 13
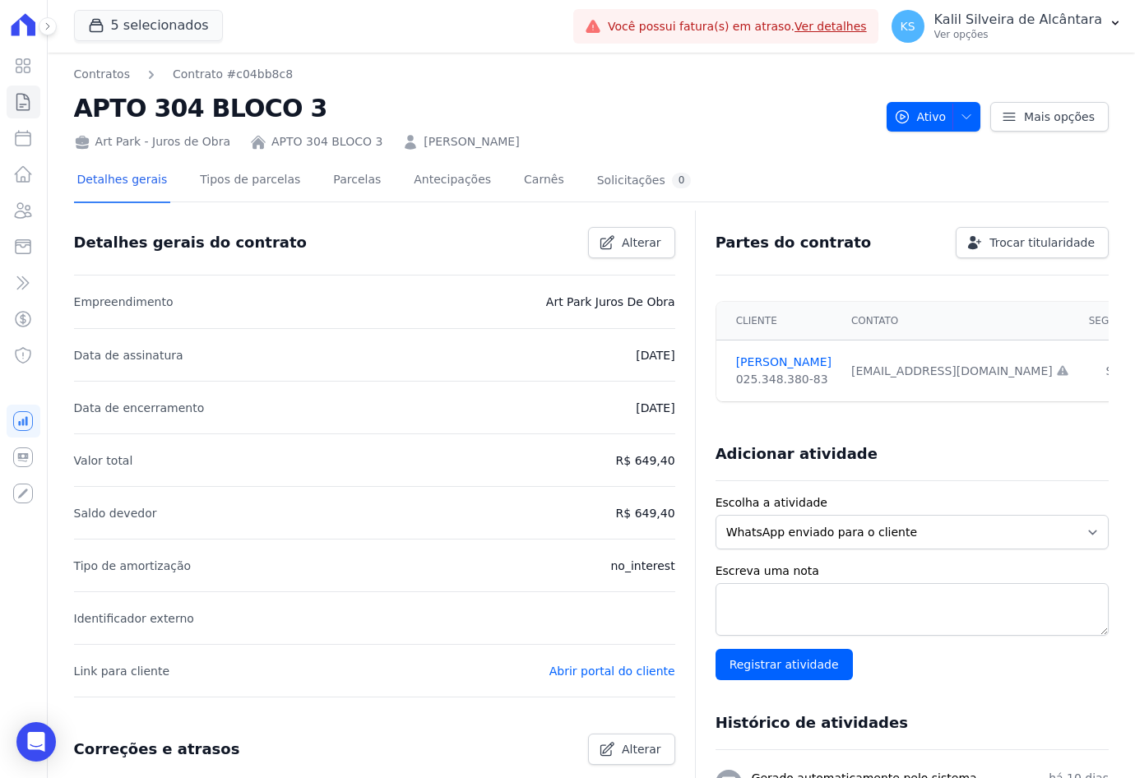
click at [289, 178] on div "Detalhes gerais Tipos de parcelas [GEOGRAPHIC_DATA] Antecipações [PERSON_NAME] …" at bounding box center [384, 182] width 621 height 44
click at [303, 173] on div "Detalhes gerais Tipos de parcelas [GEOGRAPHIC_DATA] Antecipações [PERSON_NAME] …" at bounding box center [384, 182] width 621 height 44
click at [330, 178] on link "Parcelas" at bounding box center [357, 182] width 54 height 44
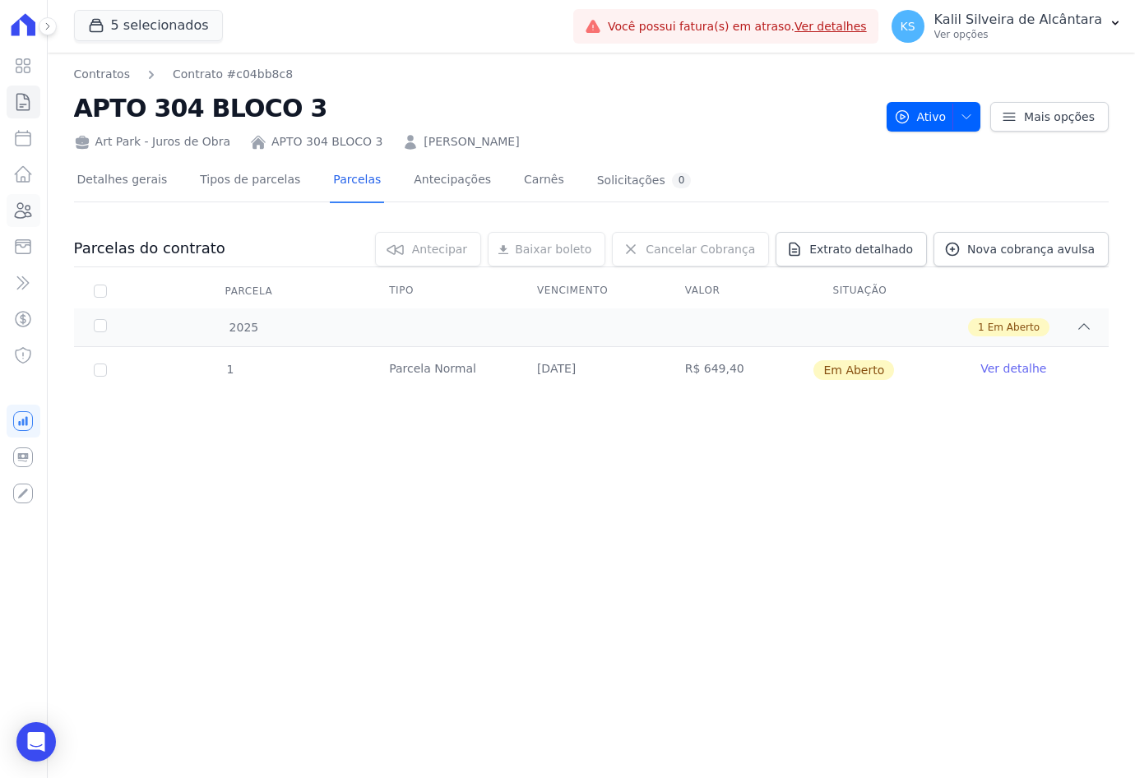
click at [12, 205] on link "Clientes" at bounding box center [24, 210] width 34 height 33
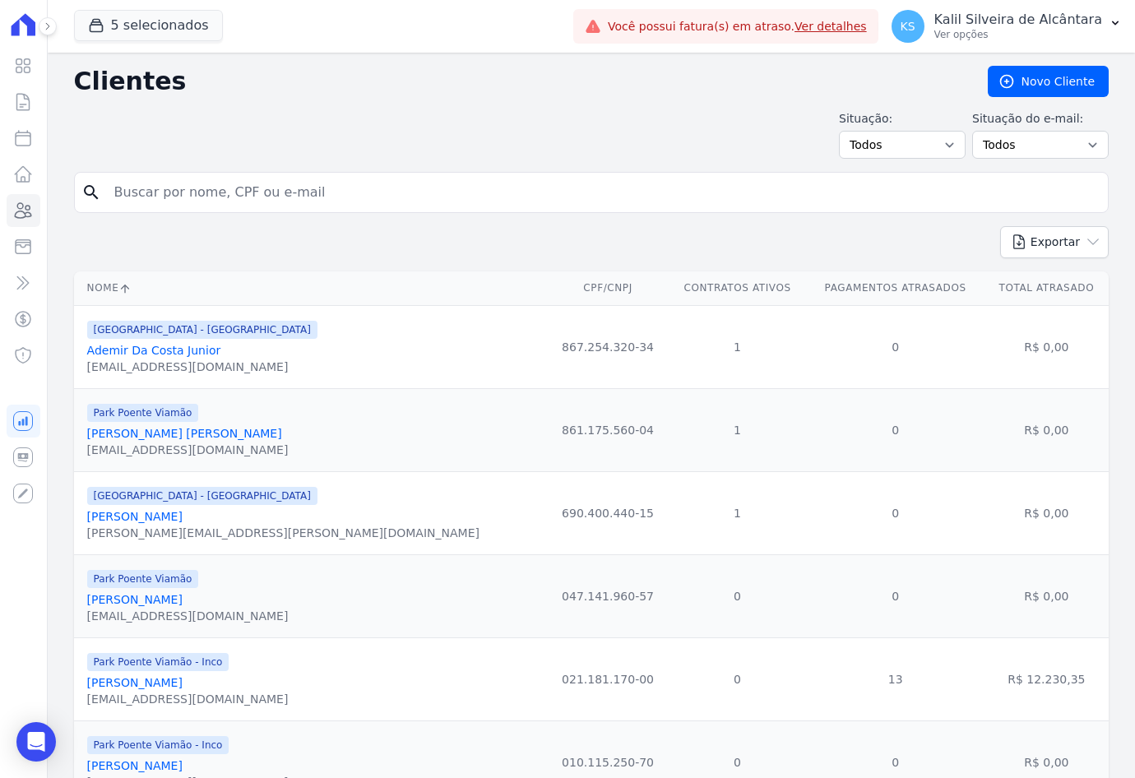
click at [305, 191] on input "search" at bounding box center [602, 192] width 997 height 33
paste input "[PERSON_NAME]"
type input "[PERSON_NAME]"
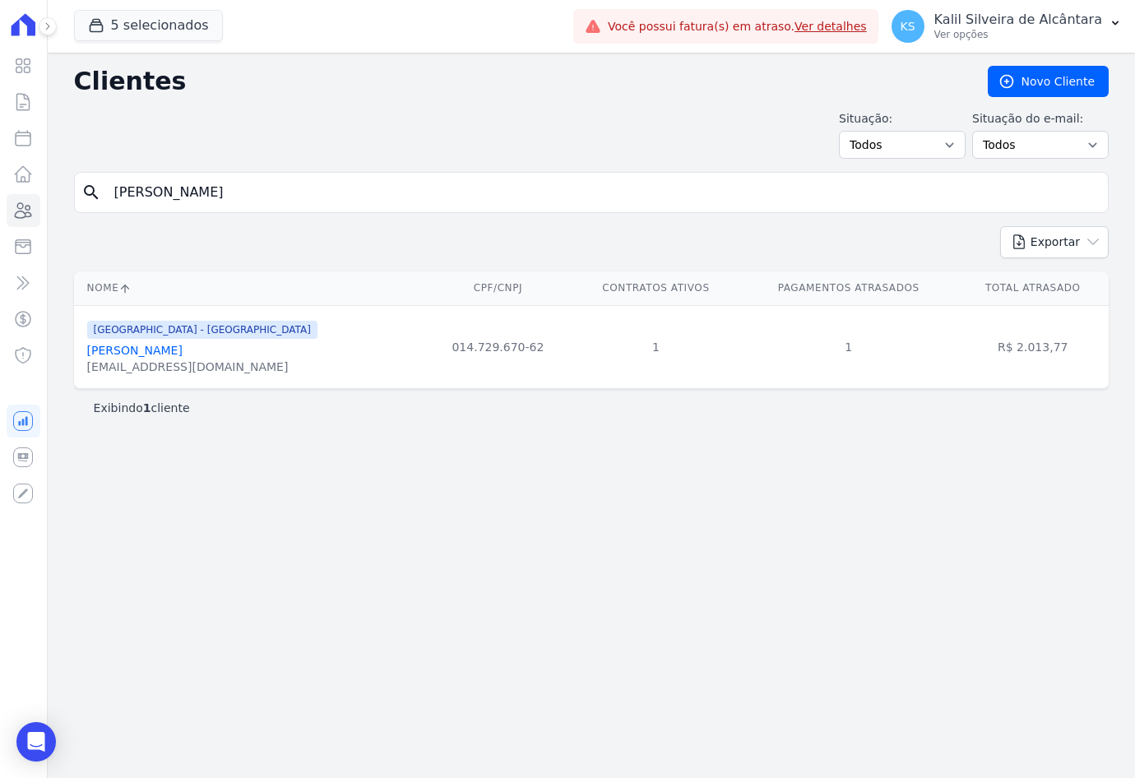
click at [359, 207] on input "[PERSON_NAME]" at bounding box center [602, 192] width 997 height 33
drag, startPoint x: 318, startPoint y: 205, endPoint x: -89, endPoint y: 224, distance: 407.5
click at [0, 224] on html "Visão Geral Contratos [GEOGRAPHIC_DATA] Lotes Clientes Minha Carteira Transferê…" at bounding box center [567, 389] width 1135 height 778
paste input "[PERSON_NAME] [PERSON_NAME]"
type input "[PERSON_NAME] [PERSON_NAME]"
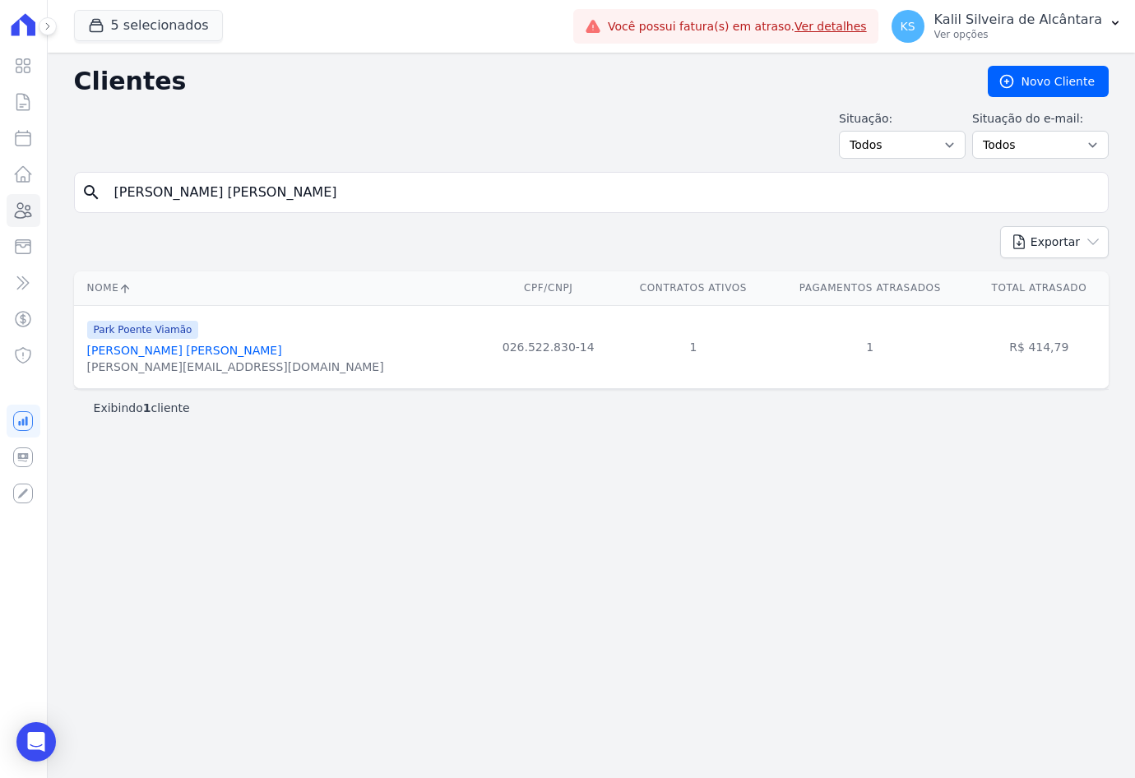
drag, startPoint x: 192, startPoint y: 177, endPoint x: -63, endPoint y: 177, distance: 254.9
click at [0, 177] on html "Visão Geral Contratos [GEOGRAPHIC_DATA] Lotes Clientes Minha Carteira Transferê…" at bounding box center [567, 389] width 1135 height 778
click at [326, 201] on input "[PERSON_NAME] [PERSON_NAME]" at bounding box center [602, 192] width 997 height 33
drag, startPoint x: 315, startPoint y: 194, endPoint x: -25, endPoint y: 189, distance: 340.5
click at [0, 189] on html "Visão Geral Contratos [GEOGRAPHIC_DATA] Lotes Clientes Minha Carteira Transferê…" at bounding box center [567, 389] width 1135 height 778
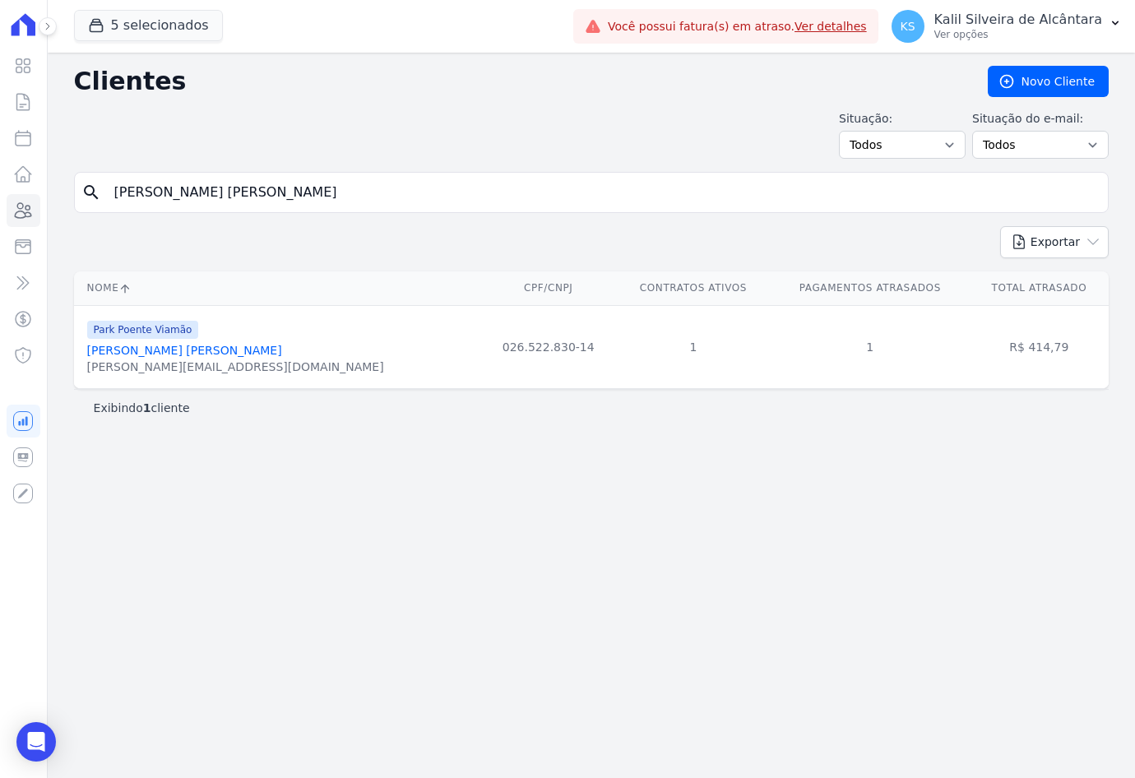
paste input "[PERSON_NAME]"
type input "[PERSON_NAME]"
drag, startPoint x: 294, startPoint y: 188, endPoint x: -66, endPoint y: 221, distance: 360.8
click at [0, 221] on html "Visão Geral Contratos [GEOGRAPHIC_DATA] Lotes Clientes Minha Carteira Transferê…" at bounding box center [567, 389] width 1135 height 778
paste input "[PERSON_NAME]"
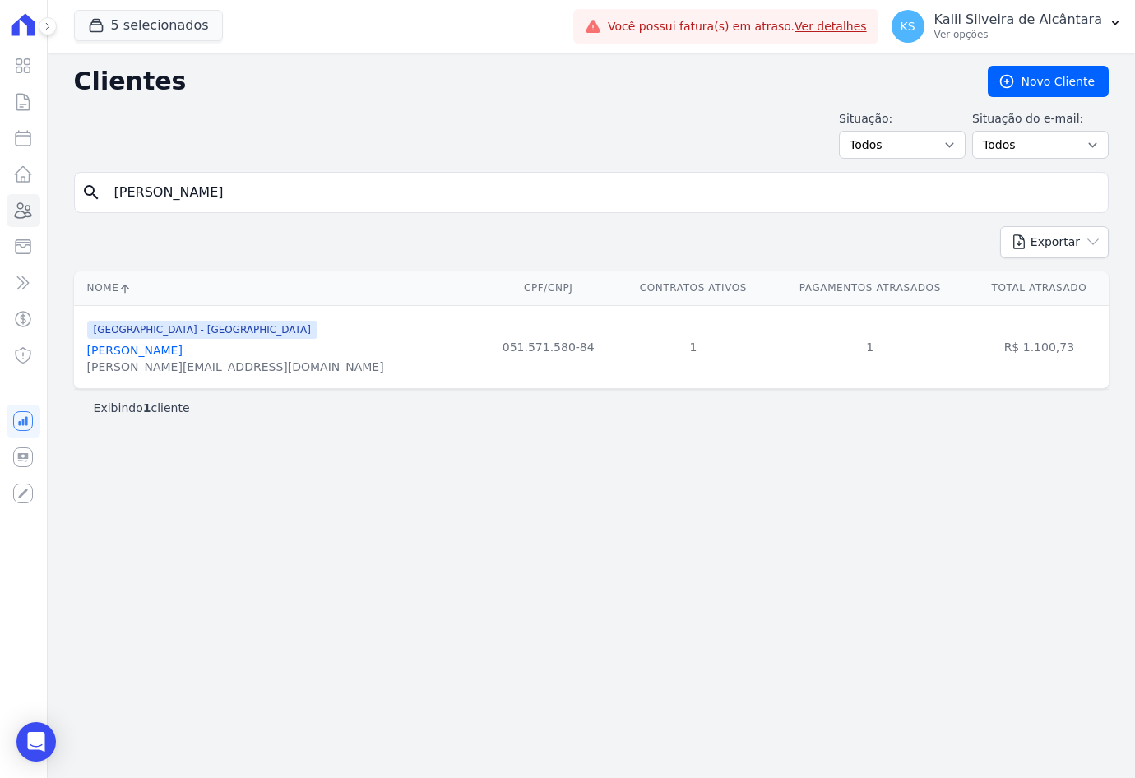
type input "[PERSON_NAME]"
drag, startPoint x: 232, startPoint y: 185, endPoint x: 8, endPoint y: 187, distance: 223.7
click at [72, 185] on div "Clientes [GEOGRAPHIC_DATA] Situação: Todos Adimplentes Inadimplentes Situação d…" at bounding box center [591, 415] width 1087 height 725
paste input "[PERSON_NAME] Dos [PERSON_NAME]"
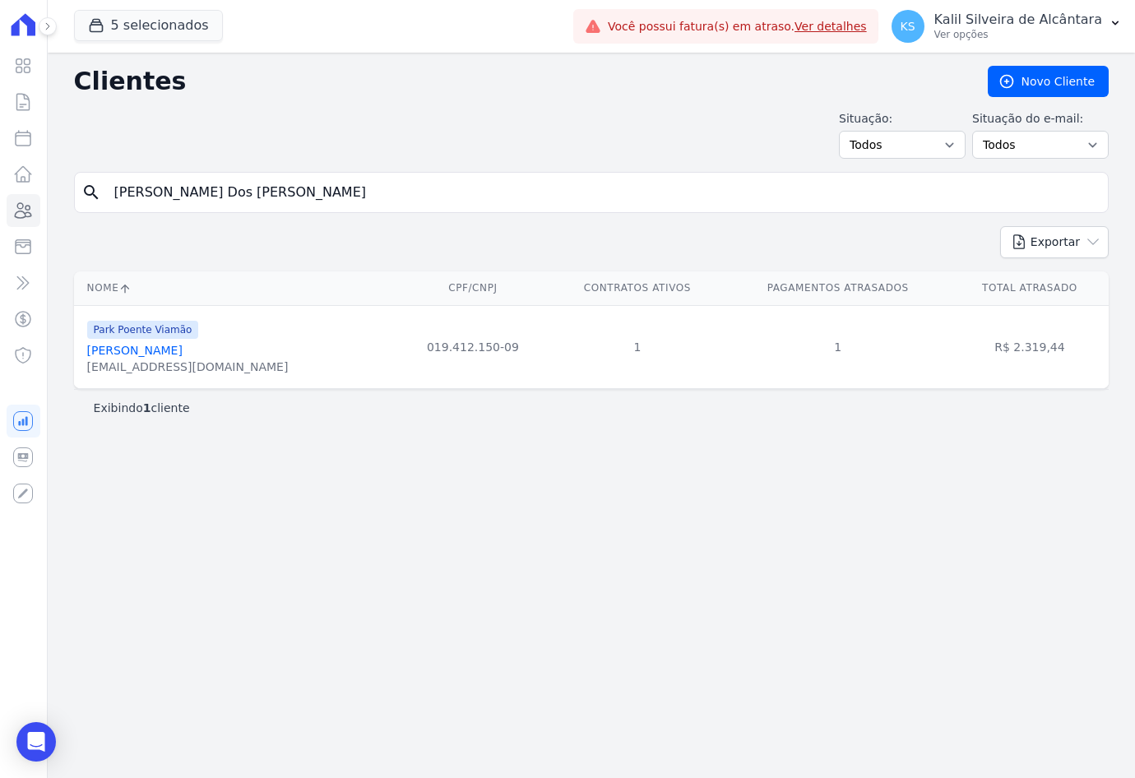
type input "[PERSON_NAME] Dos [PERSON_NAME]"
drag, startPoint x: 285, startPoint y: 191, endPoint x: 7, endPoint y: 220, distance: 279.4
click at [7, 220] on div "Visão Geral Contratos [GEOGRAPHIC_DATA] Lotes Clientes Minha Carteira Transferê…" at bounding box center [567, 389] width 1135 height 778
paste input "[PERSON_NAME]"
type input "[PERSON_NAME]"
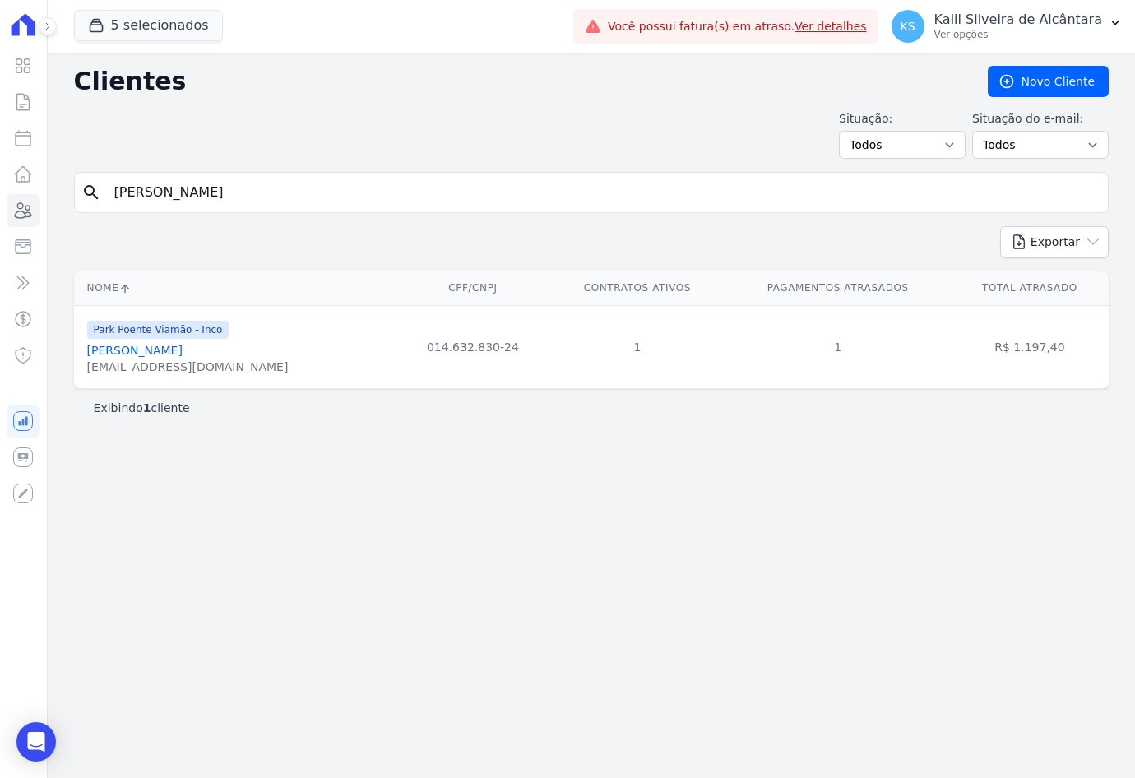
drag, startPoint x: 234, startPoint y: 200, endPoint x: 41, endPoint y: 208, distance: 192.6
click at [41, 208] on div "Visão Geral Contratos [GEOGRAPHIC_DATA] Lotes Clientes Minha Carteira Transferê…" at bounding box center [567, 389] width 1135 height 778
paste input "[PERSON_NAME]"
type input "[PERSON_NAME]"
drag, startPoint x: 256, startPoint y: 192, endPoint x: 15, endPoint y: 188, distance: 241.0
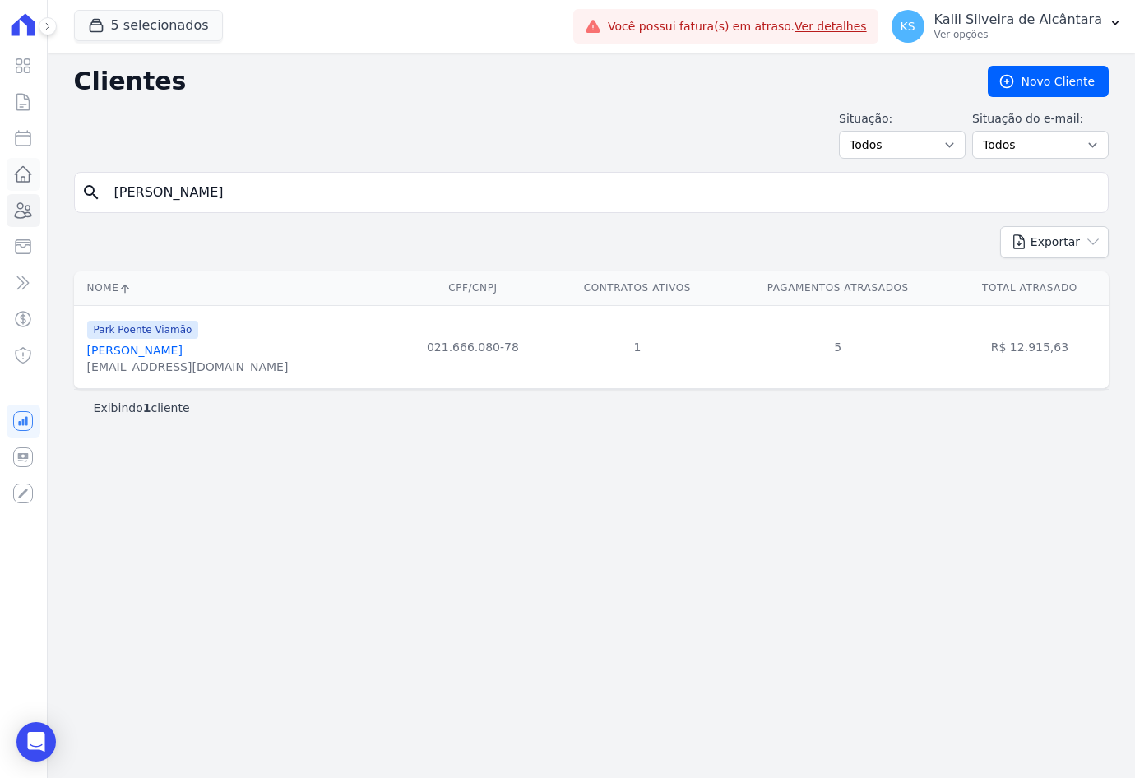
click at [51, 192] on div "Clientes [GEOGRAPHIC_DATA] Situação: Todos Adimplentes Inadimplentes Situação d…" at bounding box center [591, 415] width 1087 height 725
paste input "[PERSON_NAME] [PERSON_NAME]"
type input "[PERSON_NAME] [PERSON_NAME]"
drag, startPoint x: 392, startPoint y: 196, endPoint x: -205, endPoint y: 155, distance: 598.4
click at [0, 155] on html "Visão Geral Contratos [GEOGRAPHIC_DATA] Lotes Clientes Minha Carteira Transferê…" at bounding box center [567, 389] width 1135 height 778
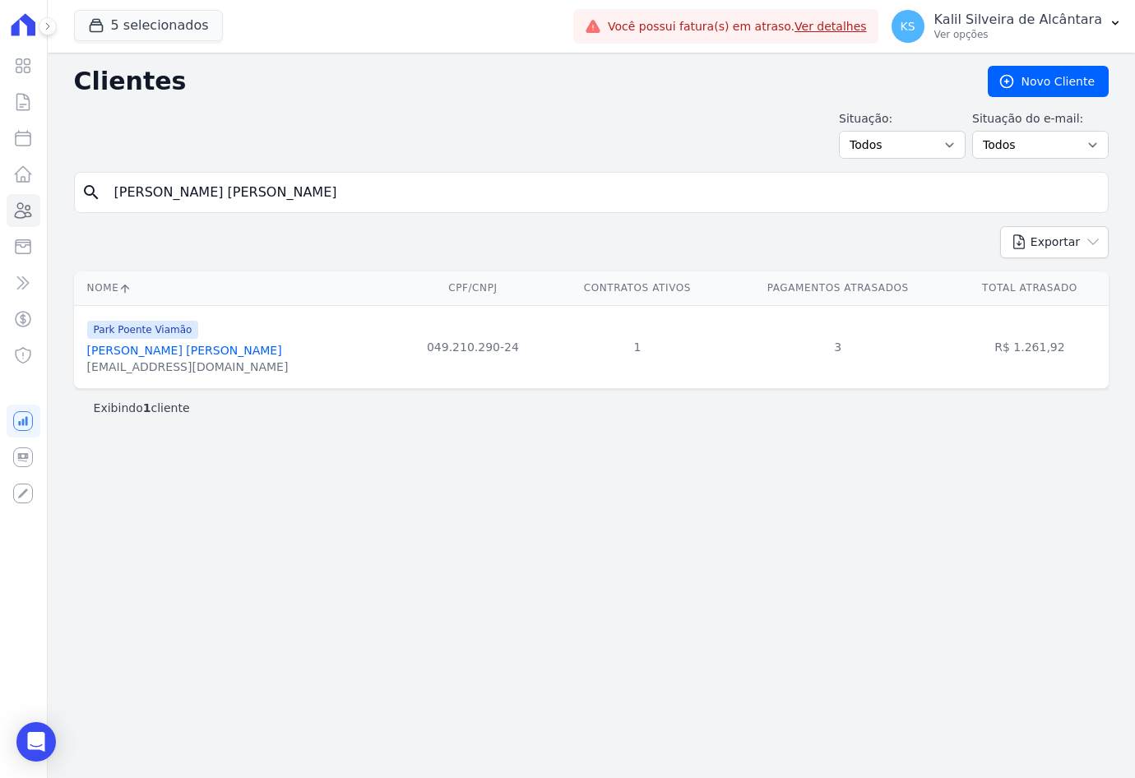
paste input "[PERSON_NAME]"
type input "[PERSON_NAME]"
click at [276, 205] on input "[PERSON_NAME]" at bounding box center [602, 192] width 997 height 33
drag, startPoint x: 282, startPoint y: 195, endPoint x: 91, endPoint y: 198, distance: 190.8
click at [91, 198] on div "search [PERSON_NAME]" at bounding box center [591, 192] width 1034 height 41
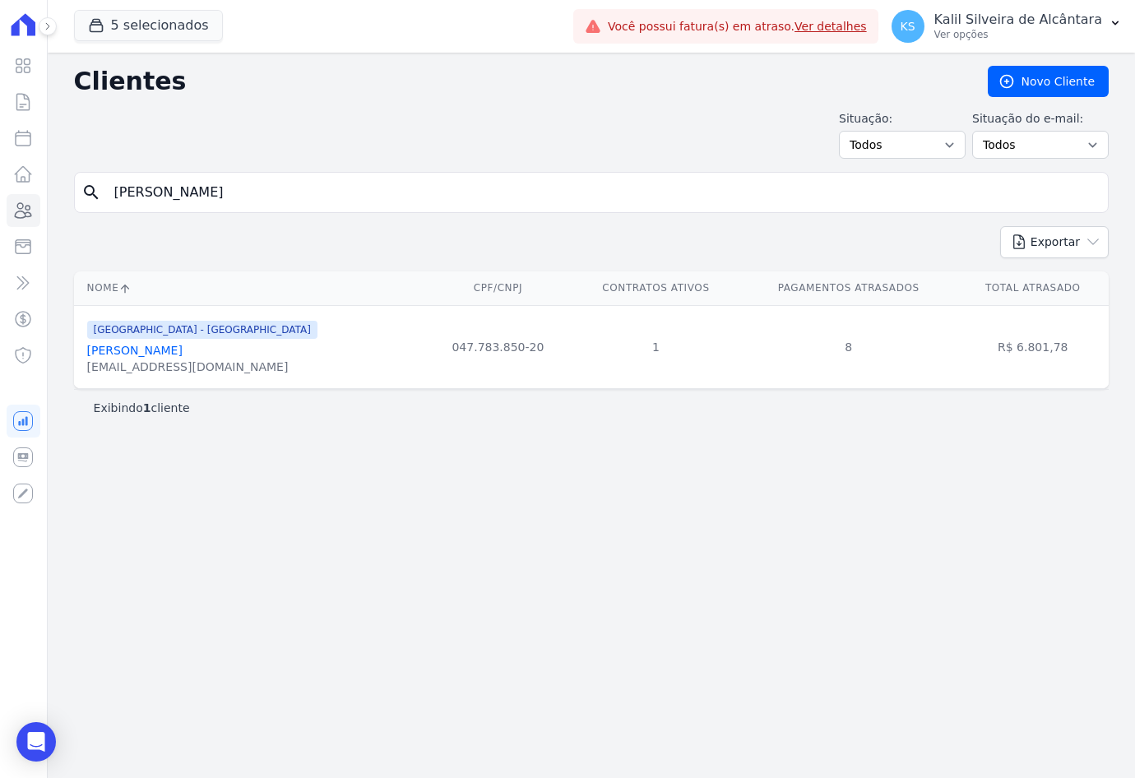
paste input "[PERSON_NAME] [PERSON_NAME]"
type input "[PERSON_NAME] [PERSON_NAME]"
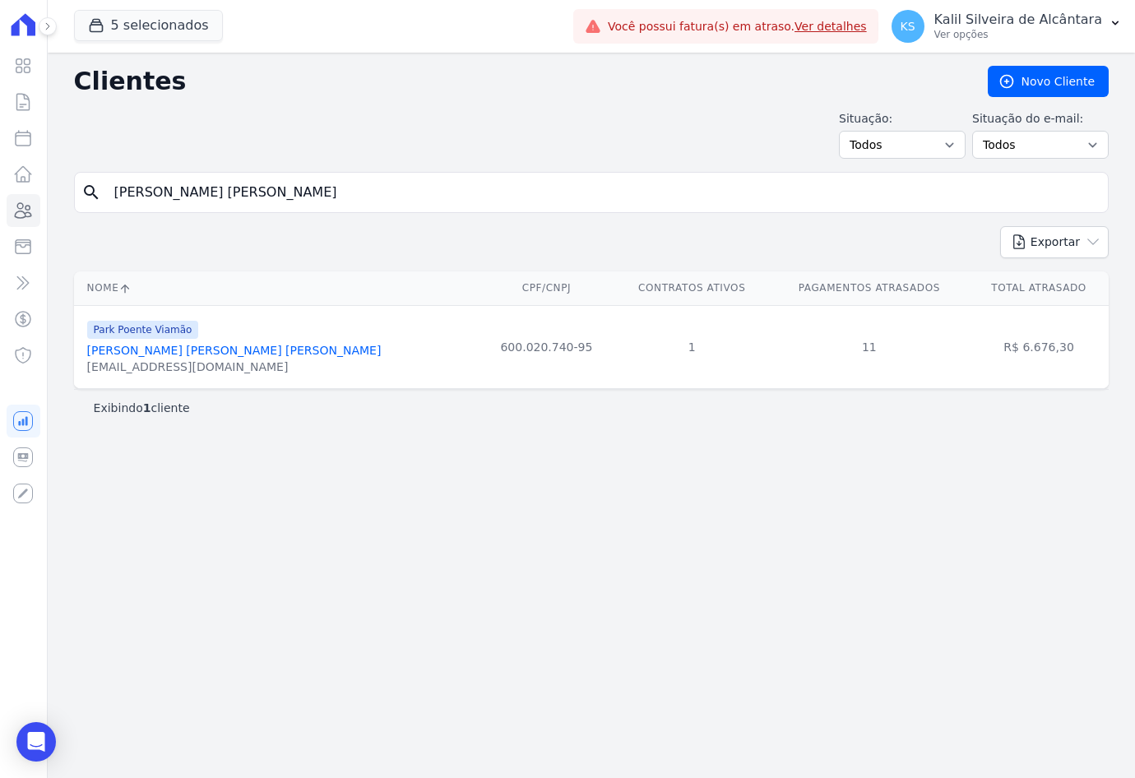
drag, startPoint x: 324, startPoint y: 198, endPoint x: -61, endPoint y: 202, distance: 384.9
click at [0, 202] on html "Visão Geral Contratos [GEOGRAPHIC_DATA] Lotes Clientes Minha Carteira Transferê…" at bounding box center [567, 389] width 1135 height 778
paste input "[PERSON_NAME]"
type input "[PERSON_NAME]"
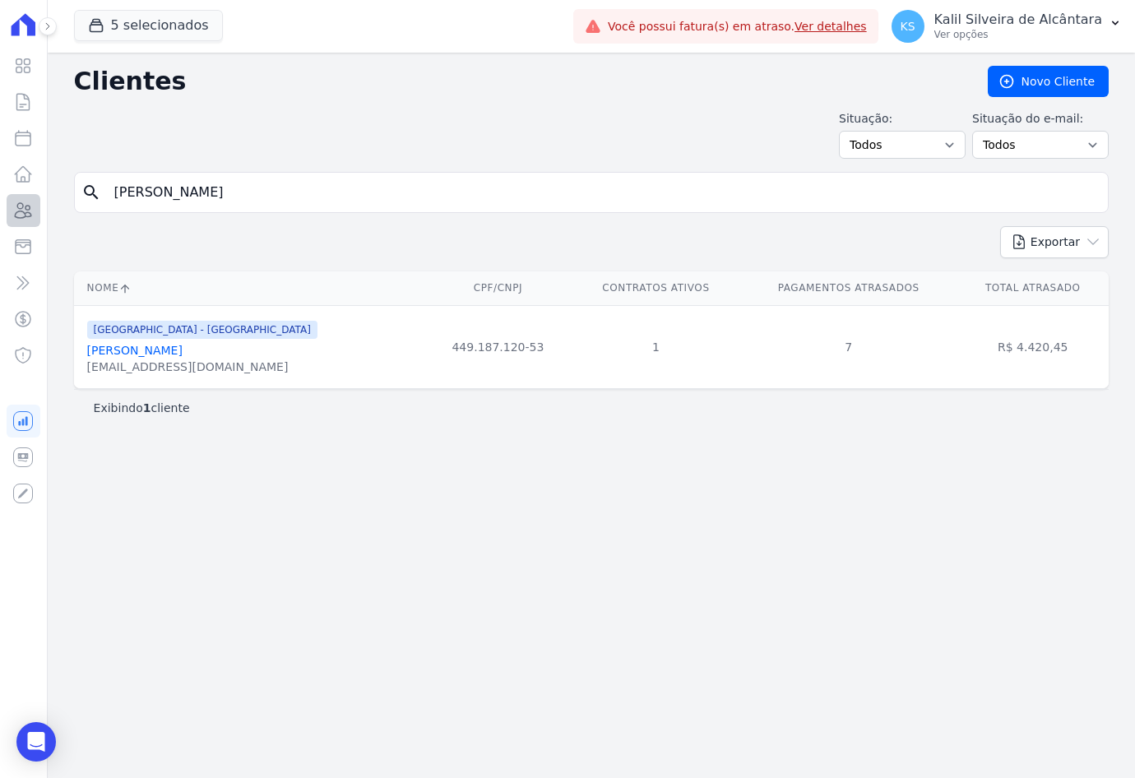
drag, startPoint x: 287, startPoint y: 197, endPoint x: 16, endPoint y: 216, distance: 271.3
click at [69, 193] on div "Clientes [GEOGRAPHIC_DATA] Situação: Todos Adimplentes Inadimplentes Situação d…" at bounding box center [591, 415] width 1087 height 725
paste input "[PERSON_NAME]"
type input "[PERSON_NAME]"
drag, startPoint x: 282, startPoint y: 188, endPoint x: -142, endPoint y: 205, distance: 424.6
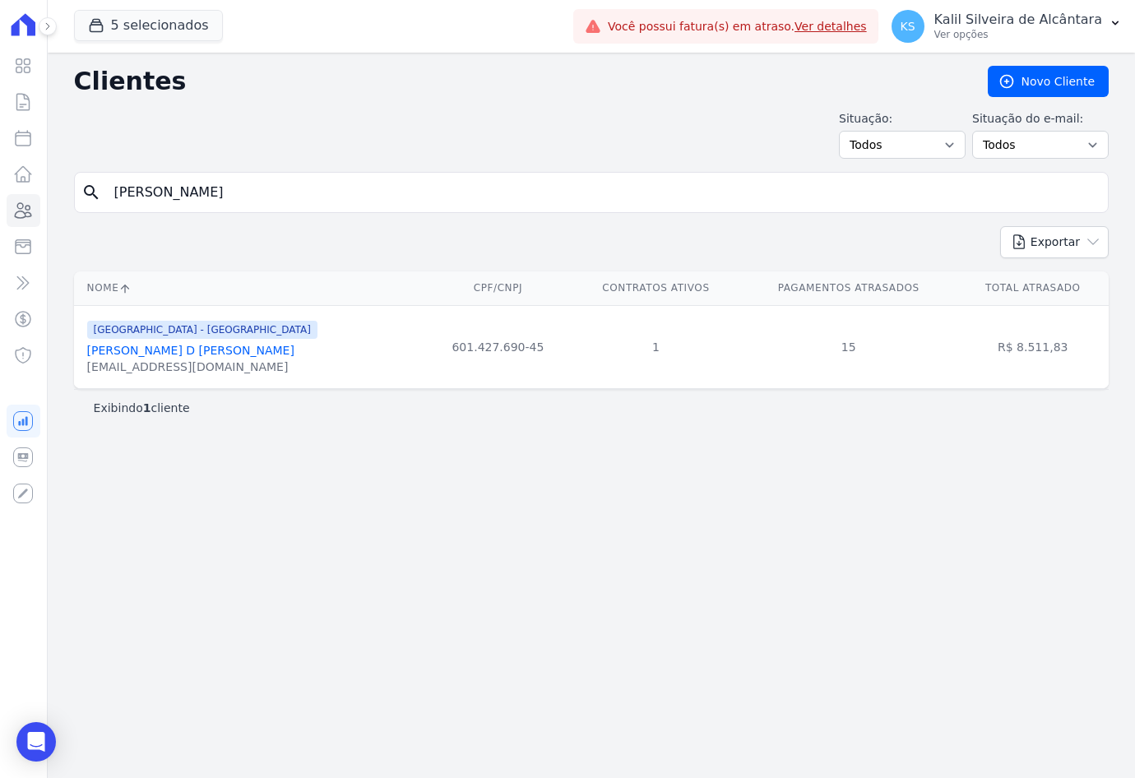
click at [0, 205] on html "Visão Geral Contratos [GEOGRAPHIC_DATA] Lotes Clientes Minha Carteira Transferê…" at bounding box center [567, 389] width 1135 height 778
click at [294, 187] on input "search" at bounding box center [602, 192] width 997 height 33
type input "[PERSON_NAME]"
click at [181, 356] on link "[PERSON_NAME]" at bounding box center [134, 350] width 95 height 13
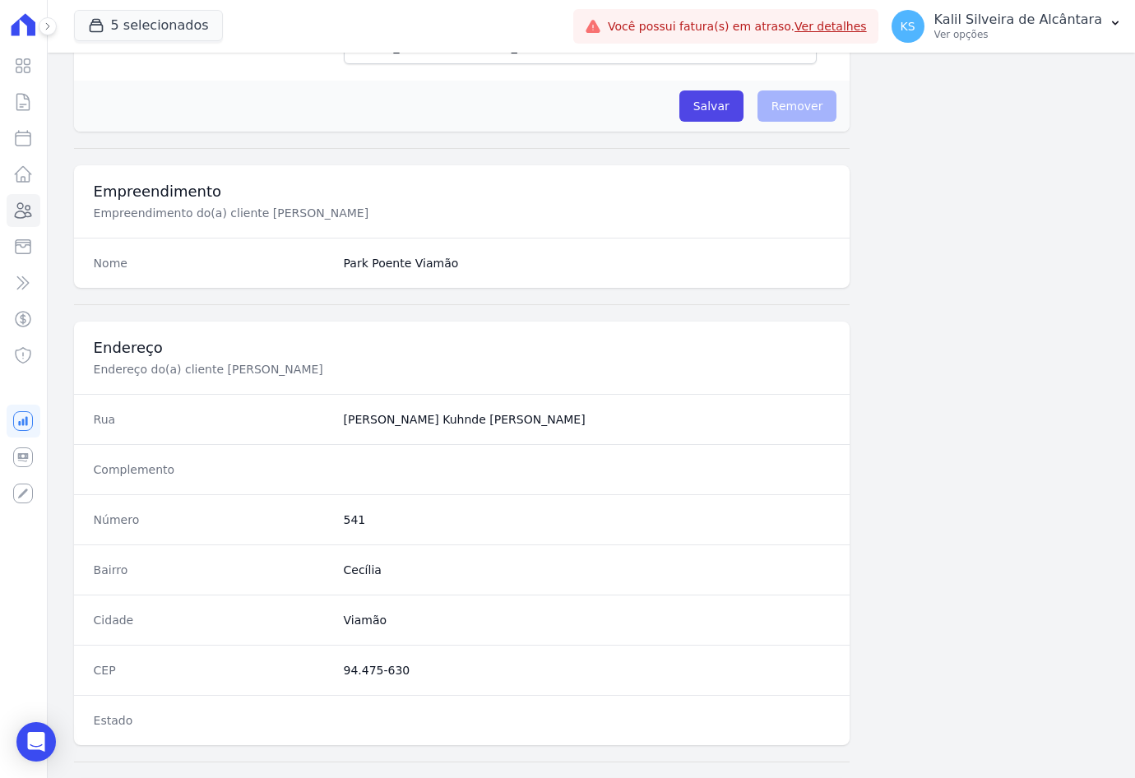
scroll to position [761, 0]
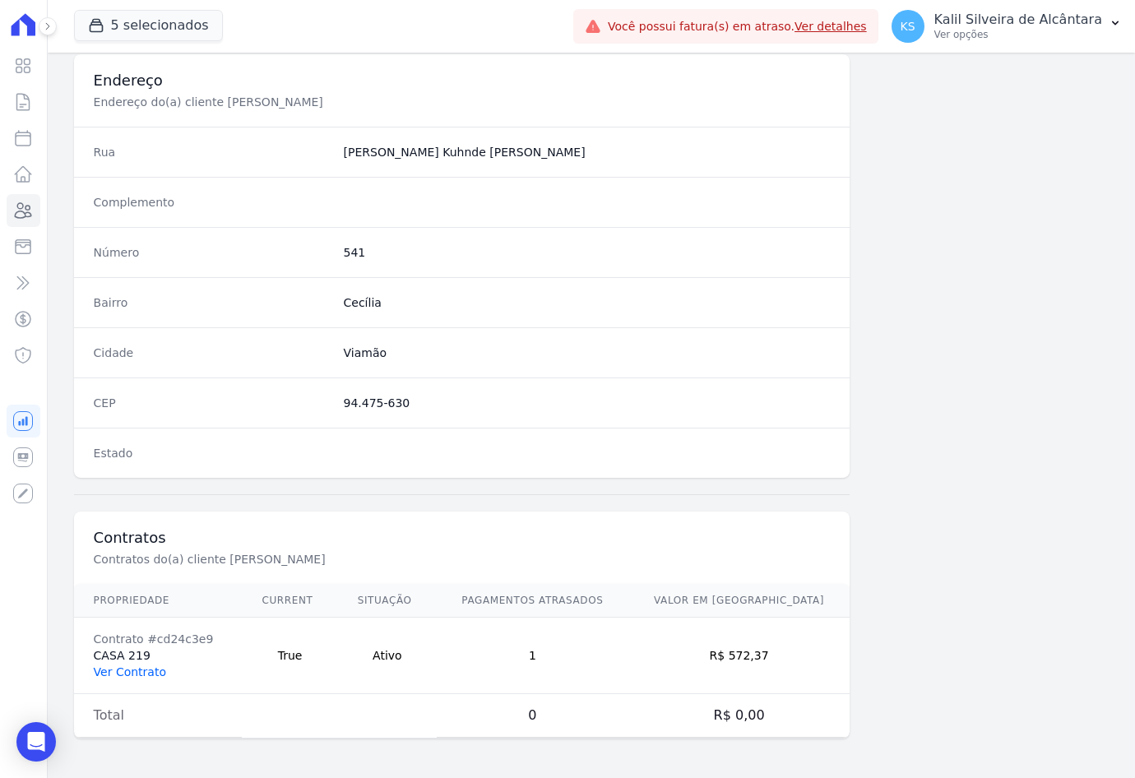
click at [128, 671] on link "Ver Contrato" at bounding box center [130, 671] width 72 height 13
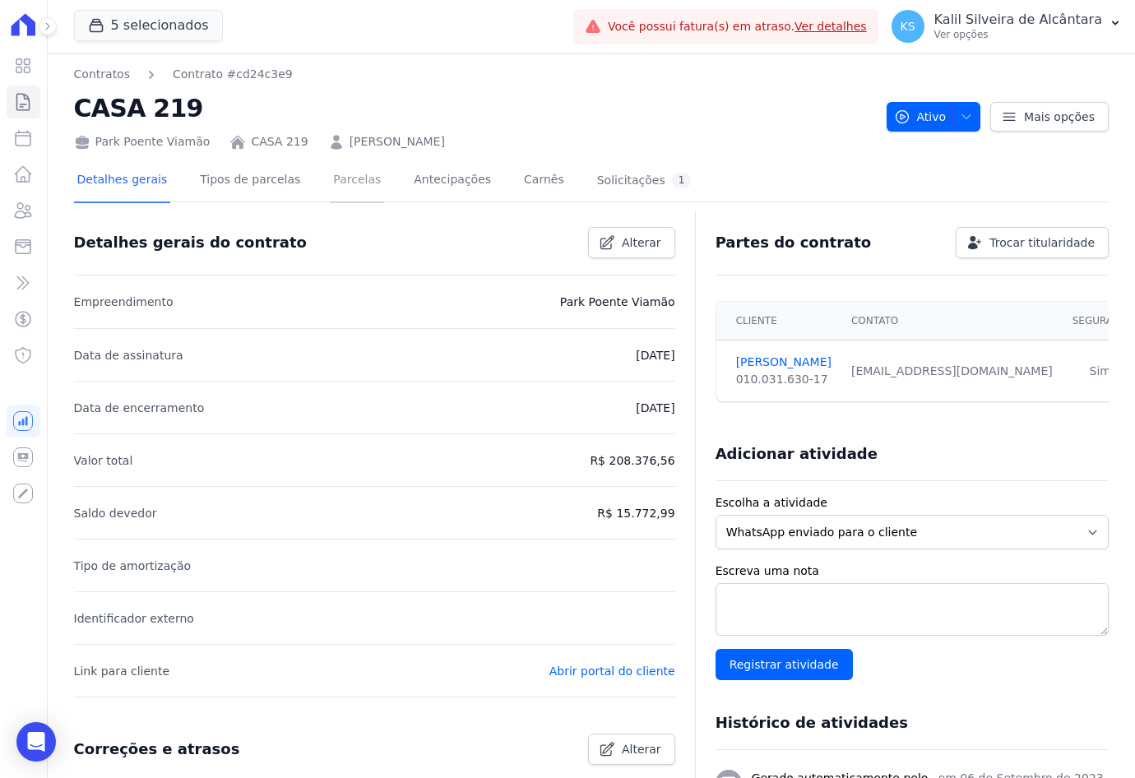
click at [335, 174] on link "Parcelas" at bounding box center [357, 182] width 54 height 44
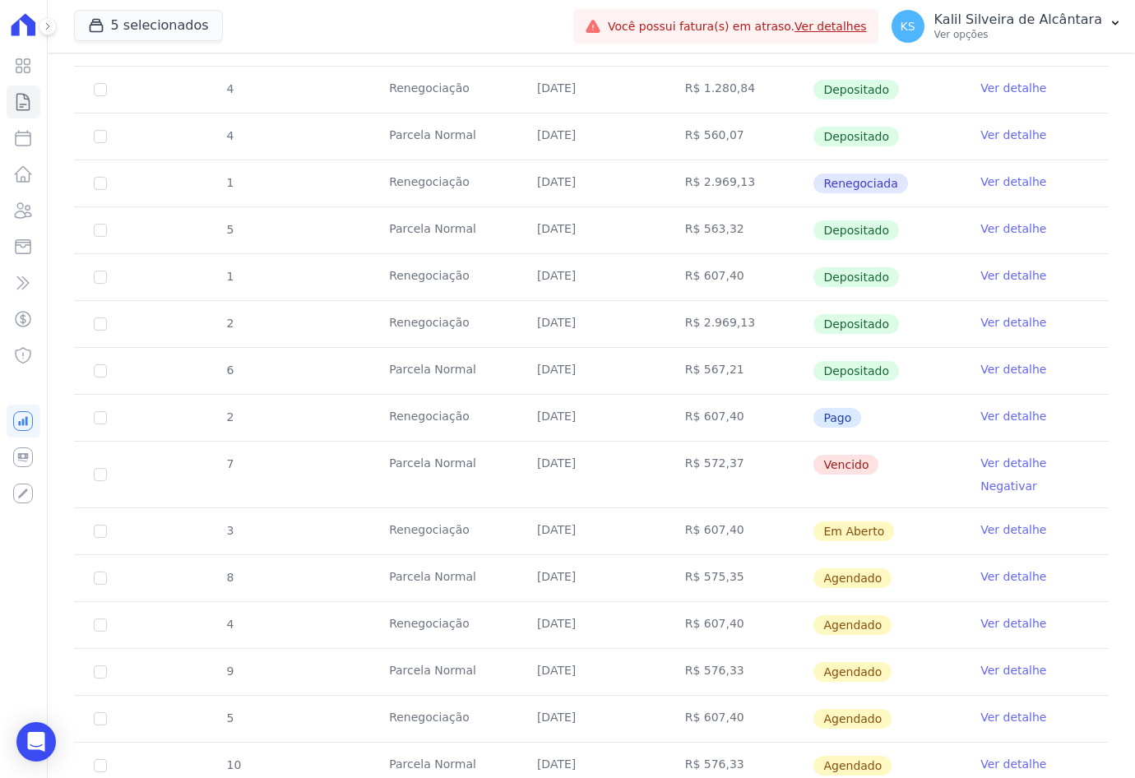
scroll to position [1069, 0]
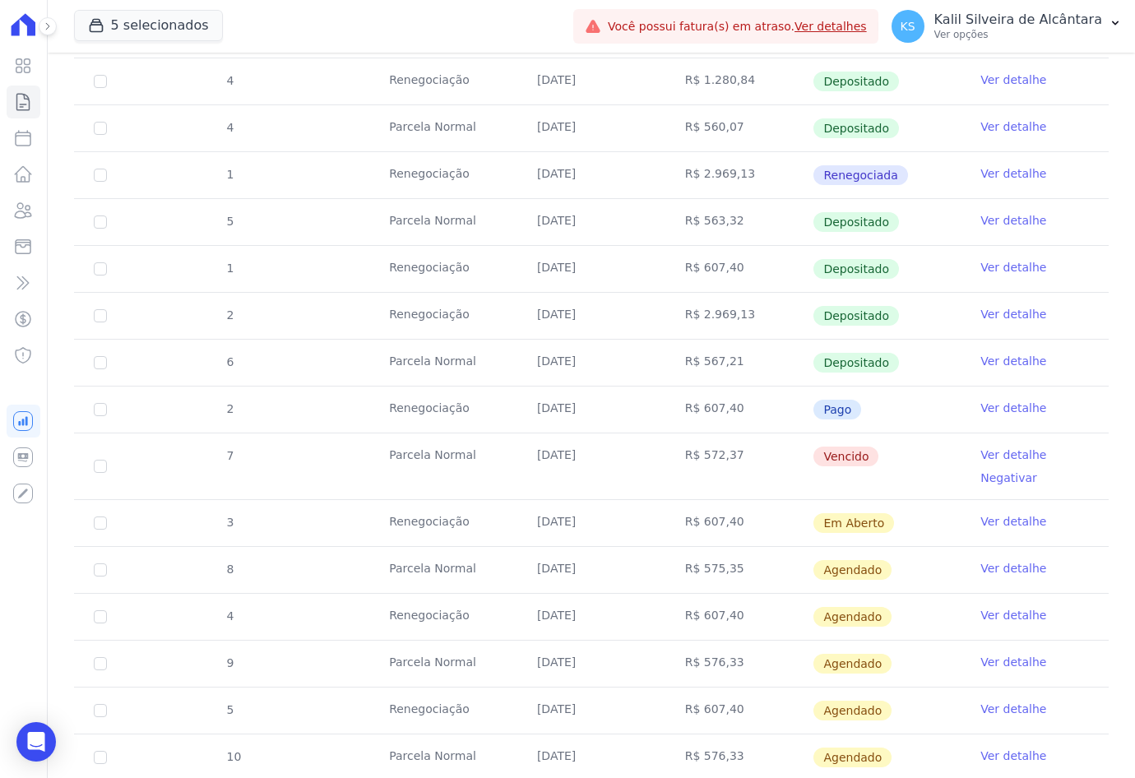
click at [980, 452] on link "Ver detalhe" at bounding box center [1013, 455] width 66 height 16
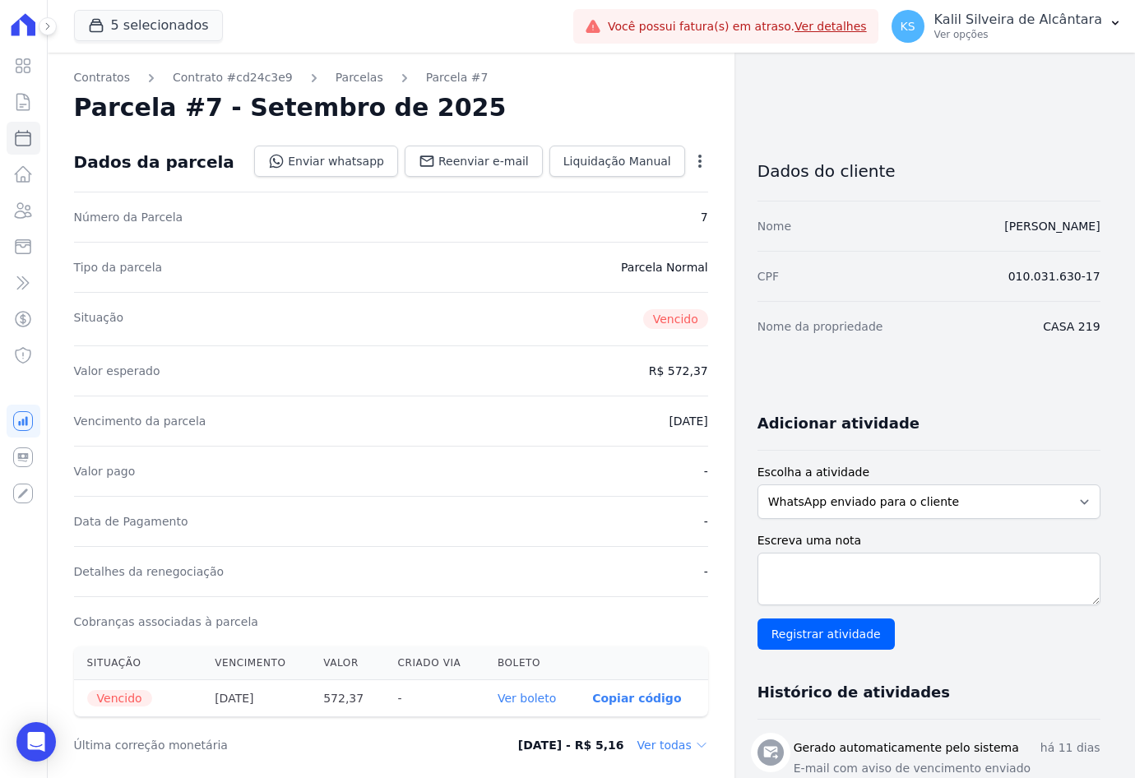
click at [655, 693] on p "Copiar código" at bounding box center [636, 698] width 89 height 13
click at [335, 76] on link "Parcelas" at bounding box center [359, 77] width 48 height 17
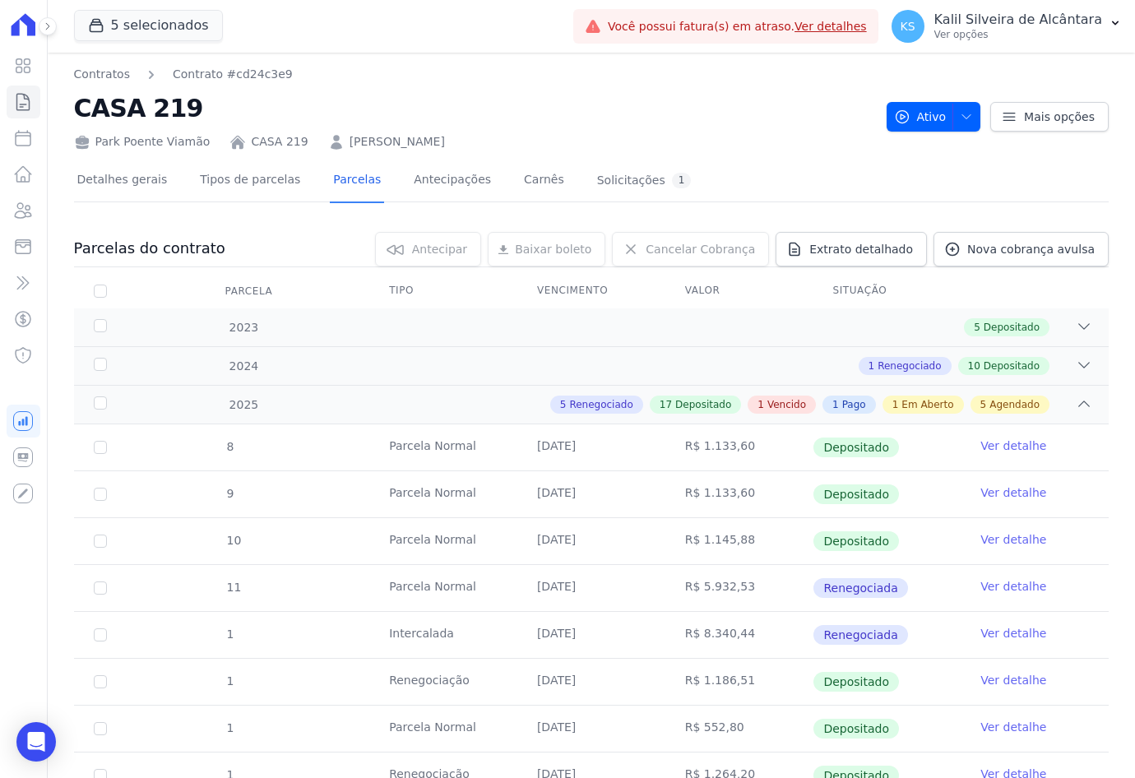
click at [414, 143] on link "[PERSON_NAME]" at bounding box center [396, 141] width 95 height 17
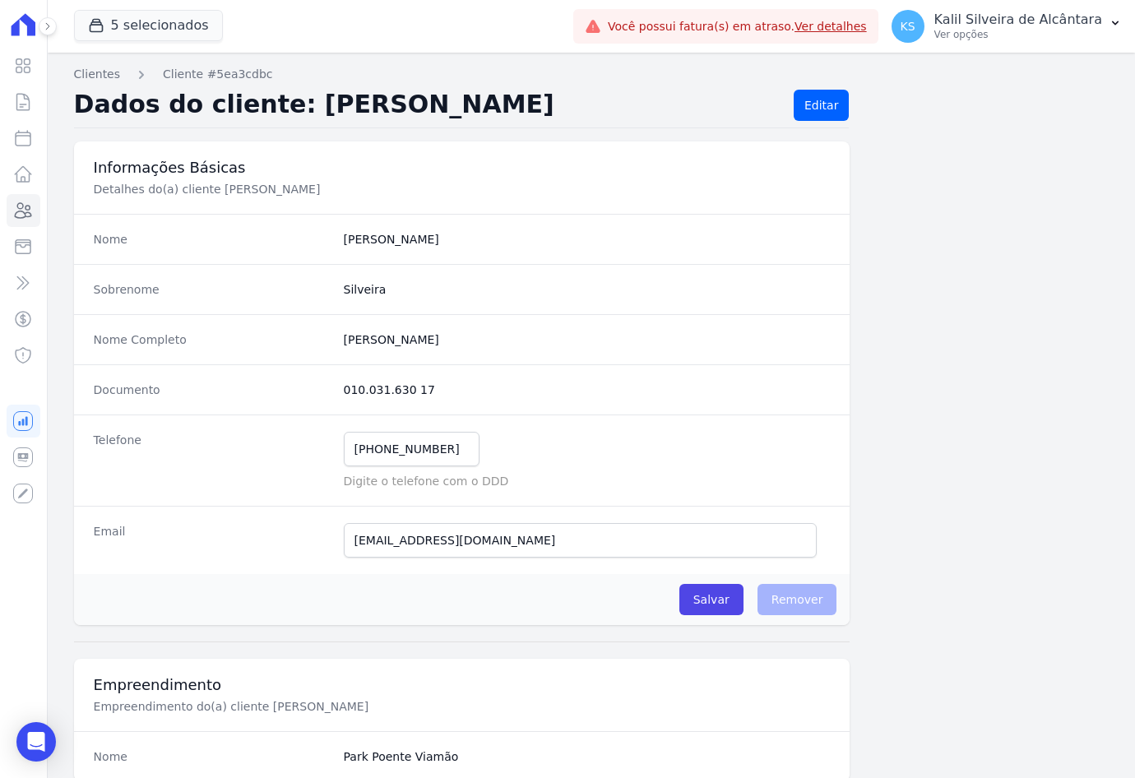
drag, startPoint x: 418, startPoint y: 397, endPoint x: 323, endPoint y: 382, distance: 95.7
click at [323, 382] on div "Documento 010.031.630 17" at bounding box center [462, 389] width 776 height 50
copy div "010.031.630 17"
